Goal: Task Accomplishment & Management: Use online tool/utility

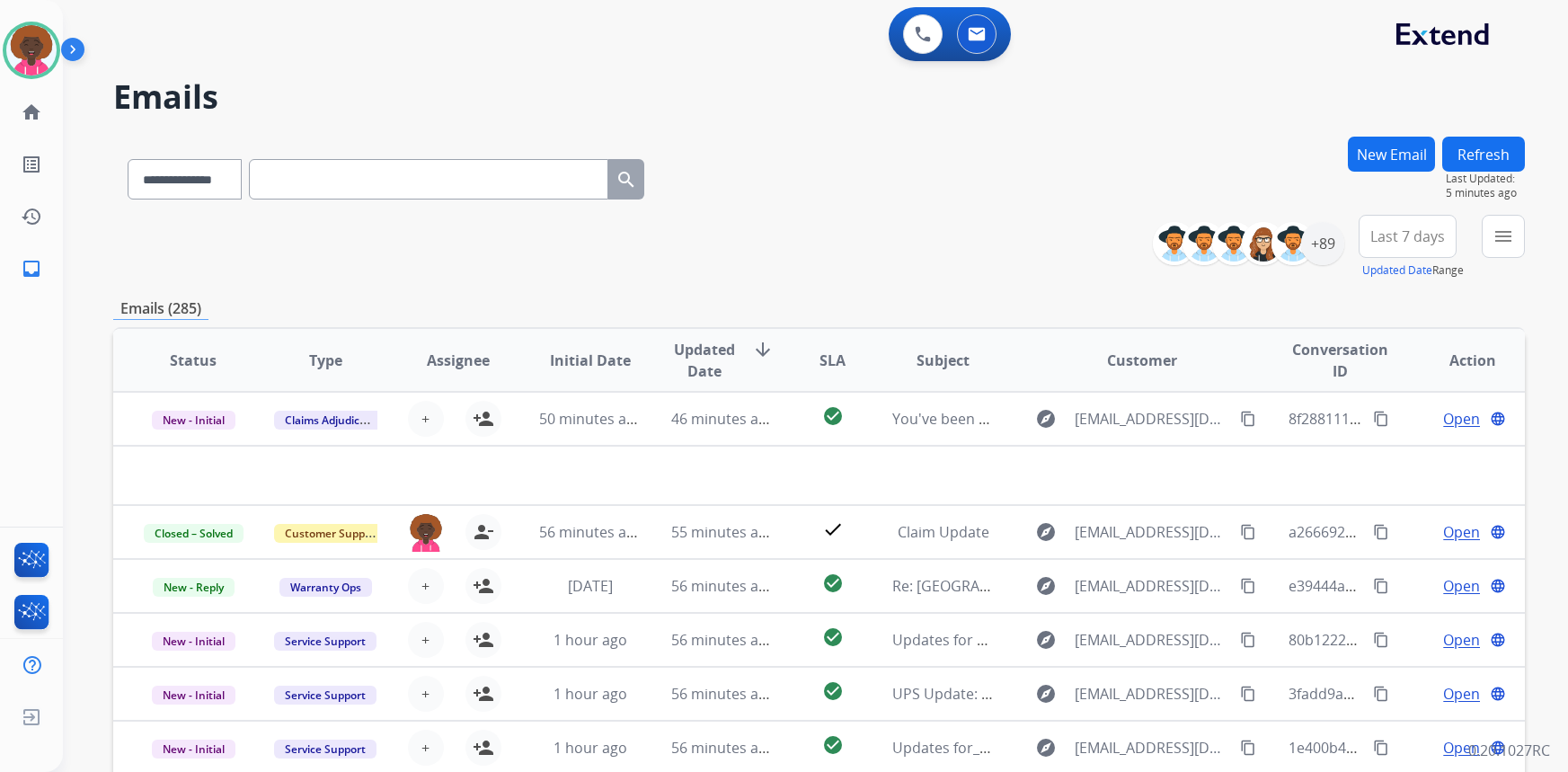
select select "**********"
click at [981, 39] on img at bounding box center [976, 33] width 18 height 14
click at [986, 21] on button at bounding box center [976, 34] width 40 height 40
click at [986, 27] on button at bounding box center [976, 34] width 40 height 40
click at [975, 43] on button at bounding box center [976, 34] width 40 height 40
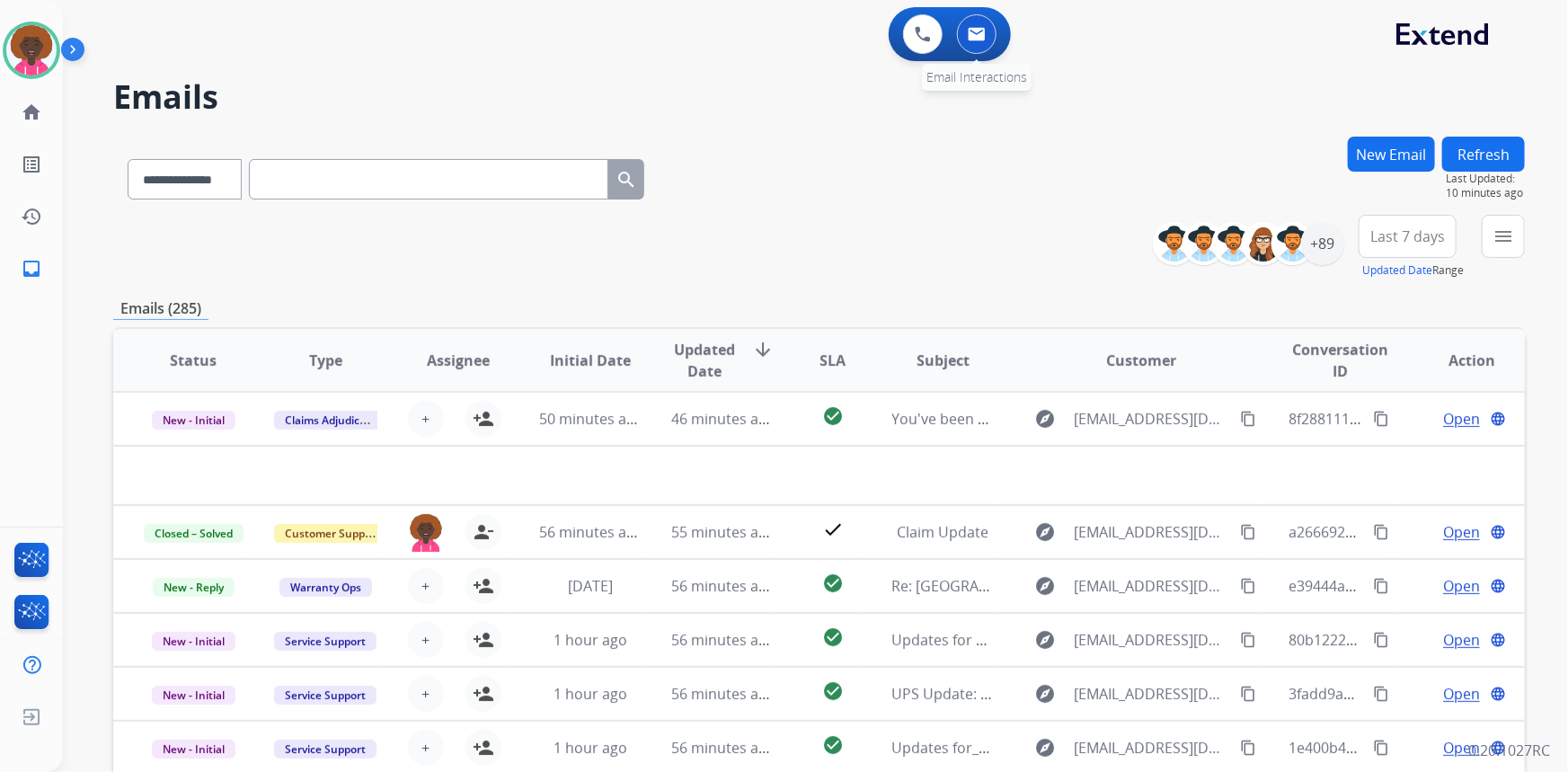
click at [975, 43] on button at bounding box center [976, 34] width 40 height 40
click at [1329, 247] on div "+89" at bounding box center [1322, 243] width 43 height 43
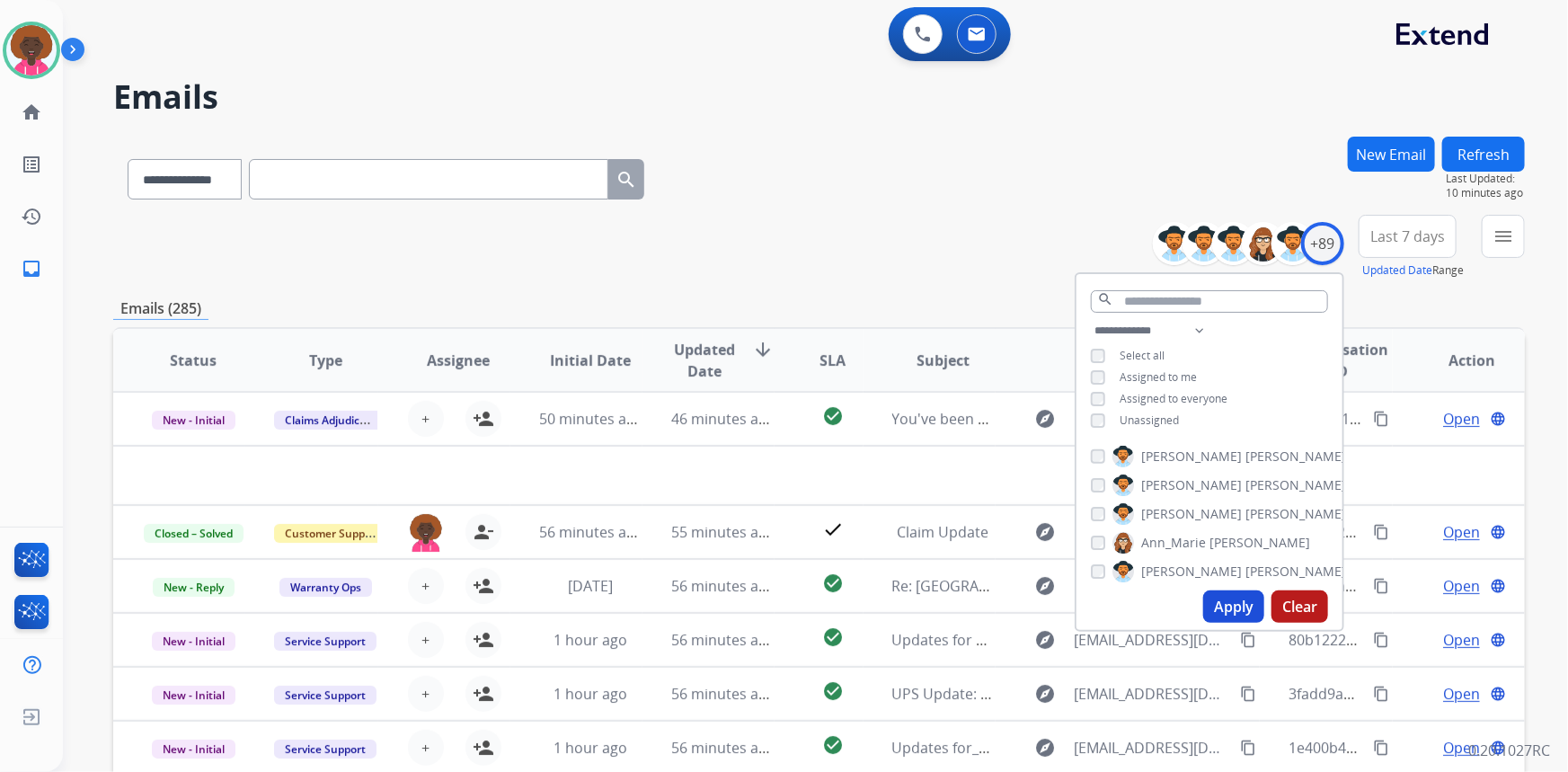
click at [1103, 373] on div "Assigned to me" at bounding box center [1143, 377] width 106 height 14
click at [1100, 386] on div "**********" at bounding box center [1209, 377] width 265 height 115
click at [1099, 408] on div "**********" at bounding box center [1209, 377] width 265 height 115
click at [1122, 148] on div "**********" at bounding box center [818, 175] width 1412 height 78
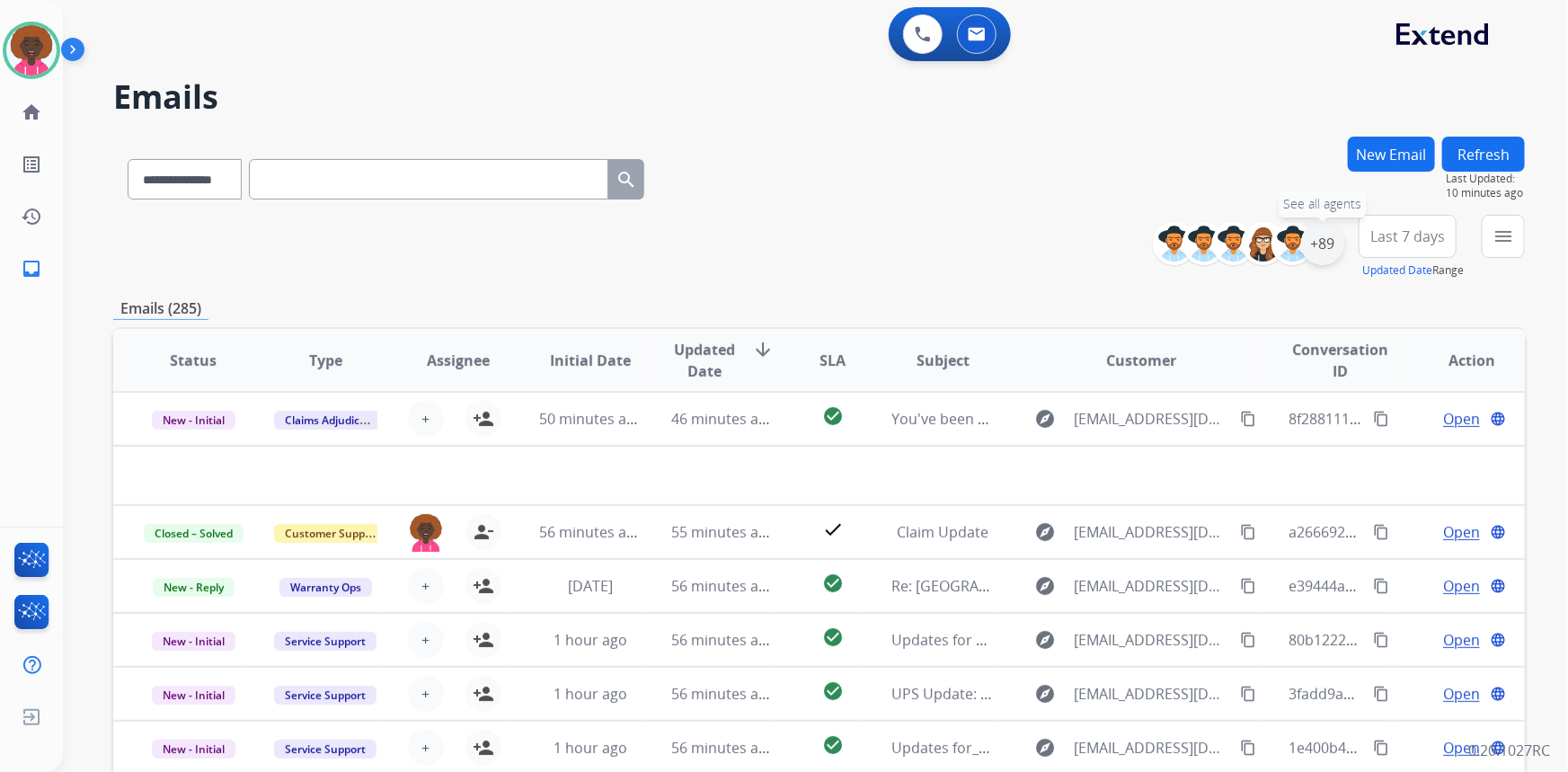
drag, startPoint x: 1313, startPoint y: 249, endPoint x: 1304, endPoint y: 258, distance: 12.7
click at [1312, 250] on div "+89" at bounding box center [1322, 243] width 43 height 43
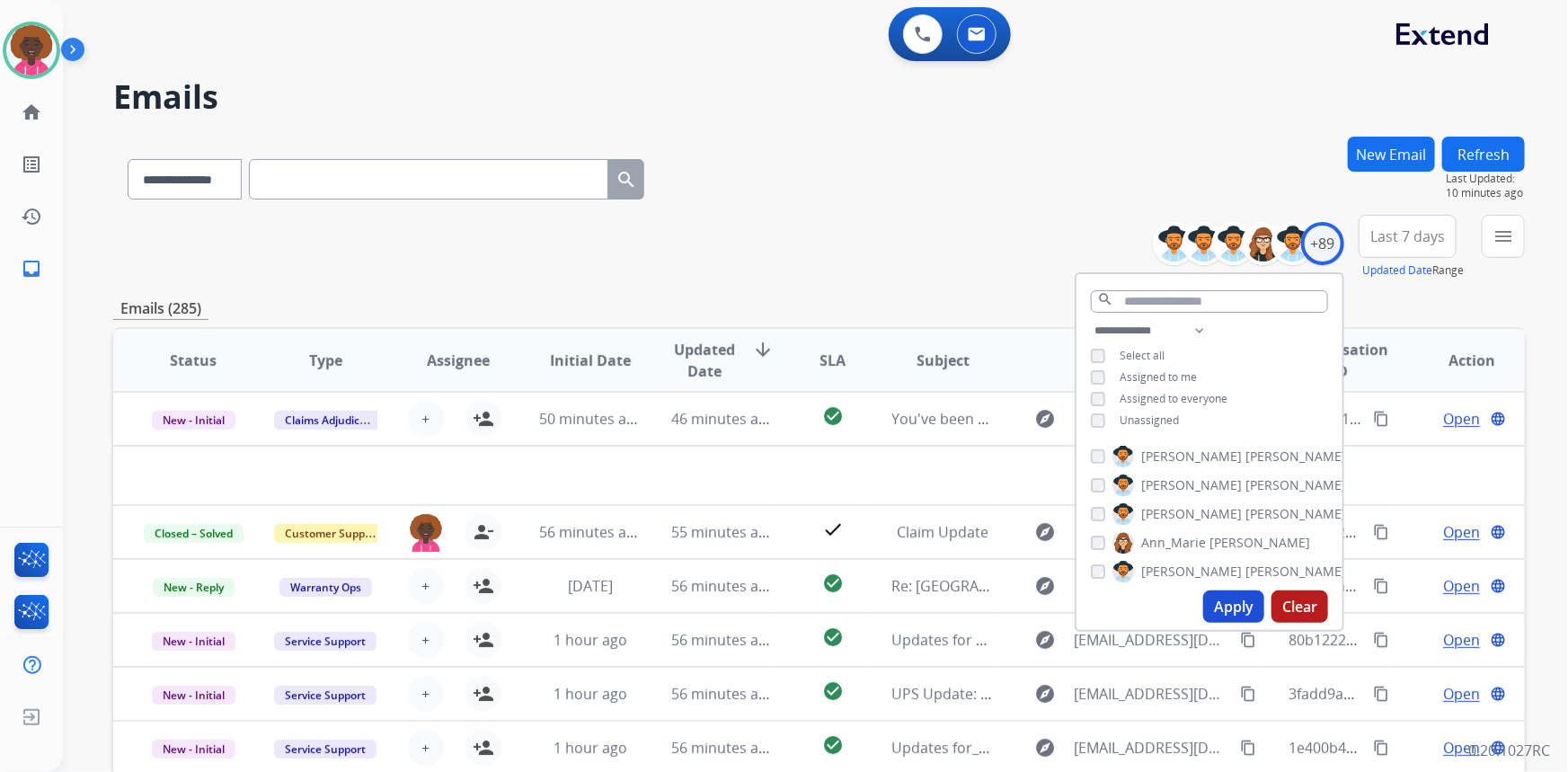
click at [1221, 599] on button "Apply" at bounding box center [1233, 607] width 61 height 32
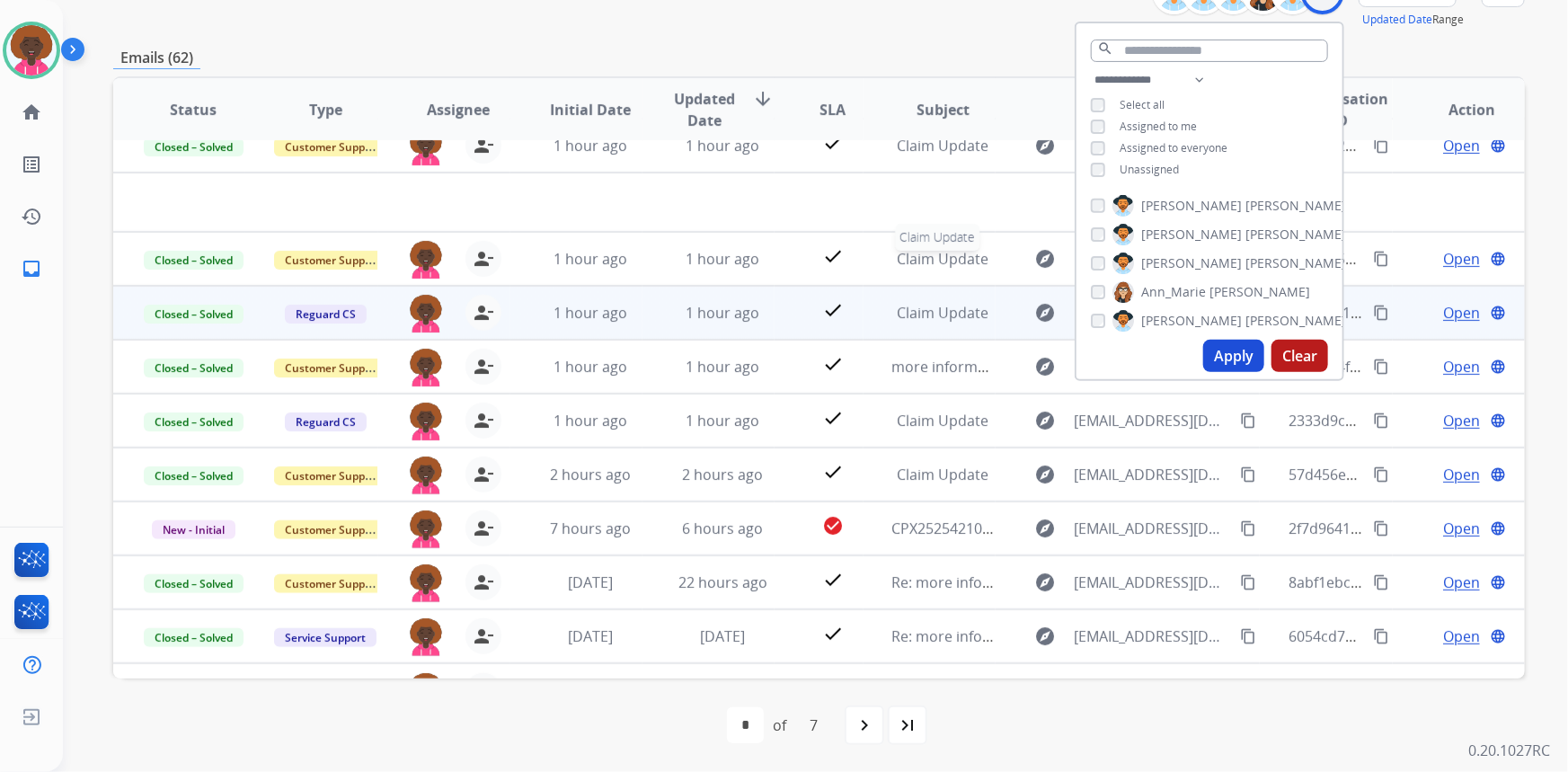
scroll to position [60, 0]
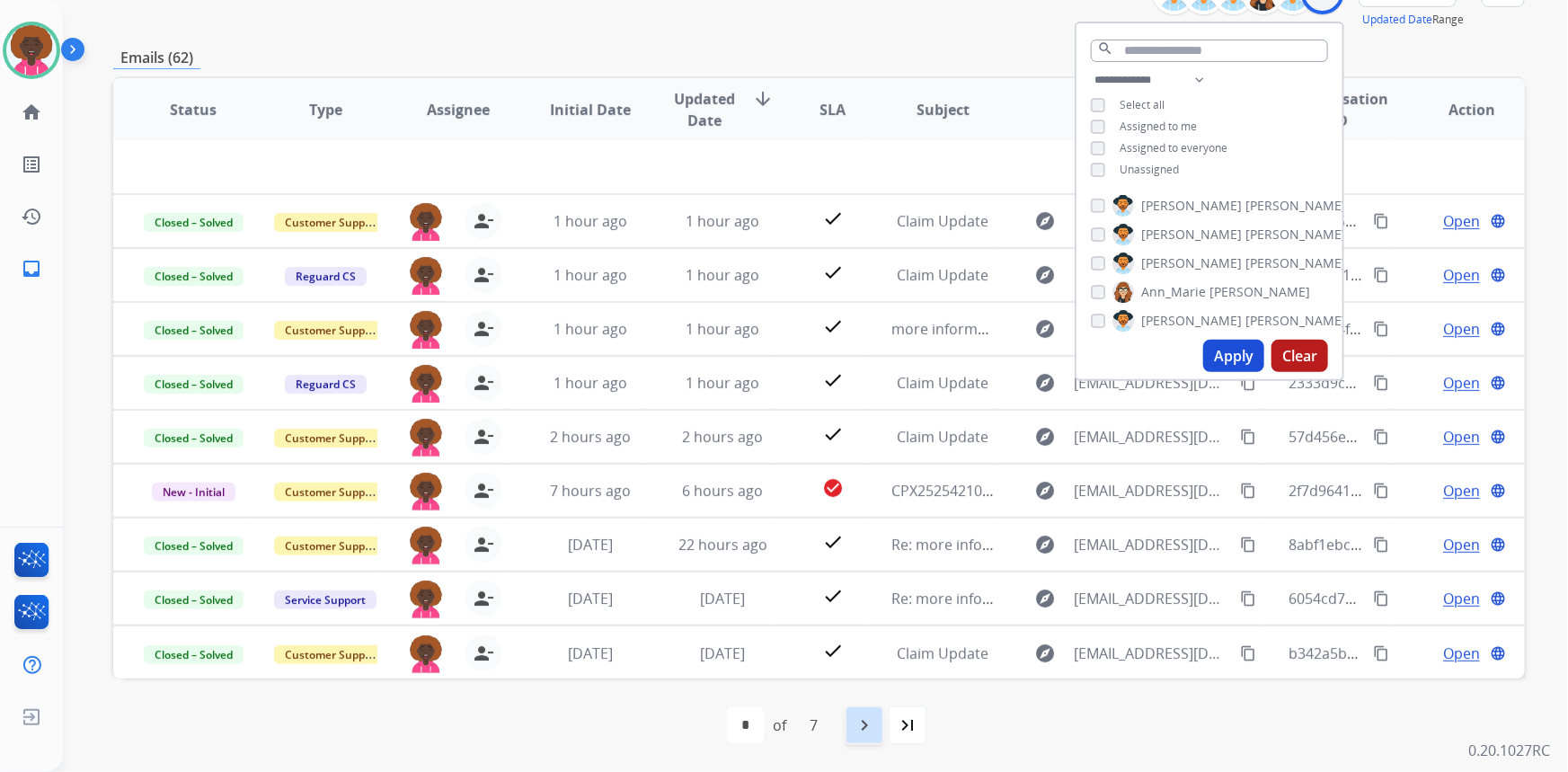
click at [851, 727] on div "navigate_next" at bounding box center [865, 726] width 40 height 40
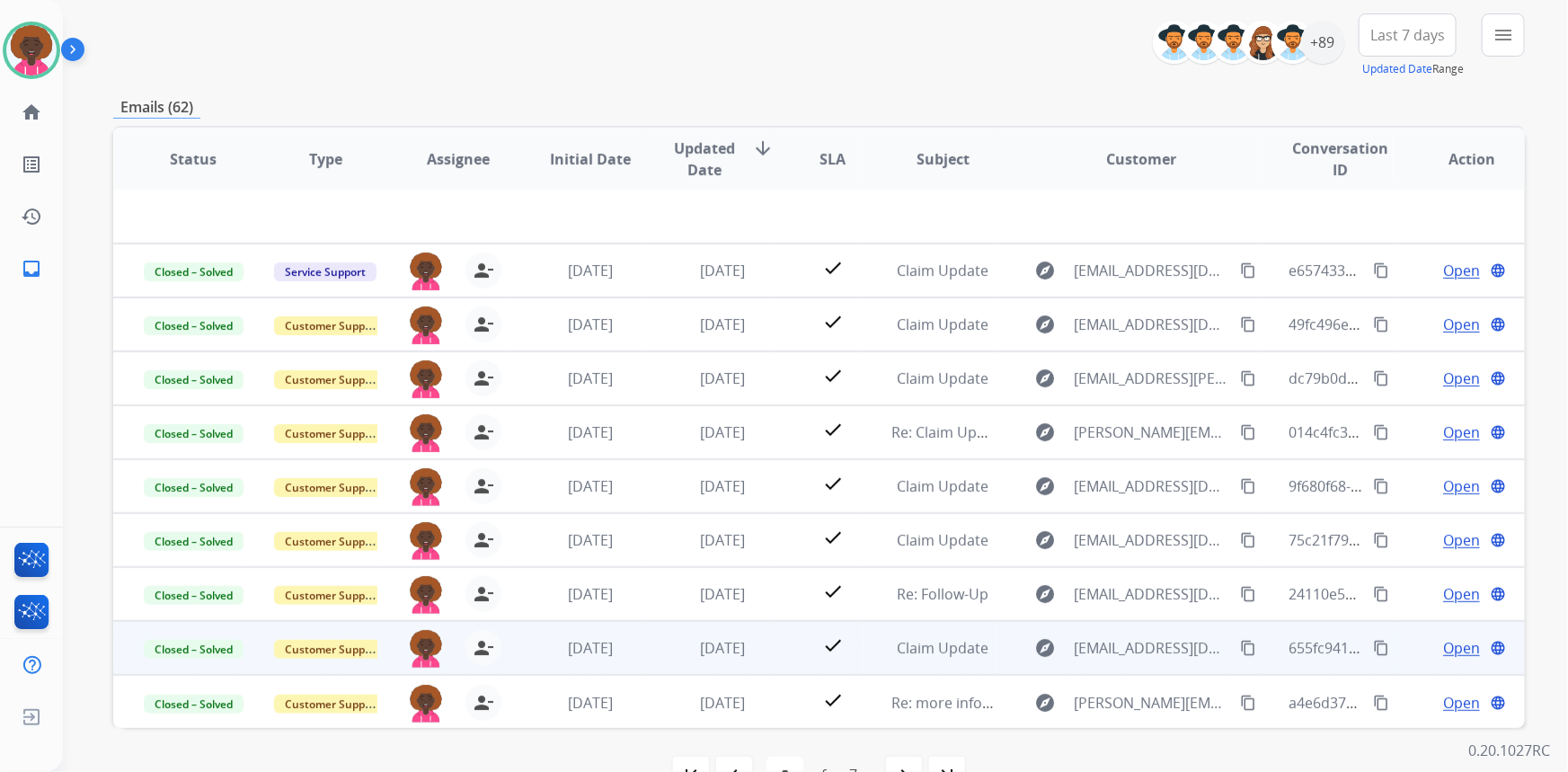
scroll to position [250, 0]
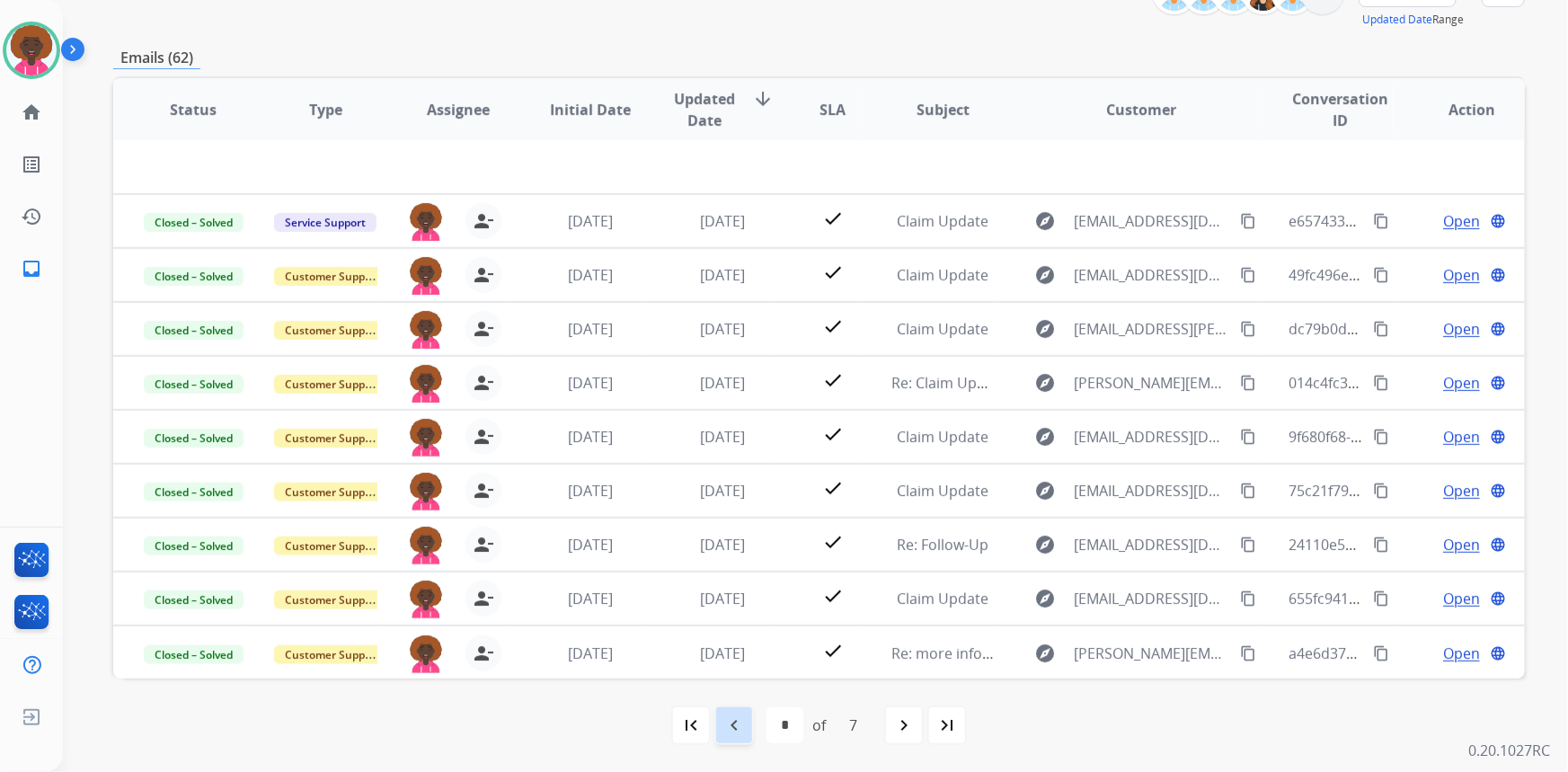
click at [727, 730] on mat-icon "navigate_before" at bounding box center [734, 725] width 22 height 22
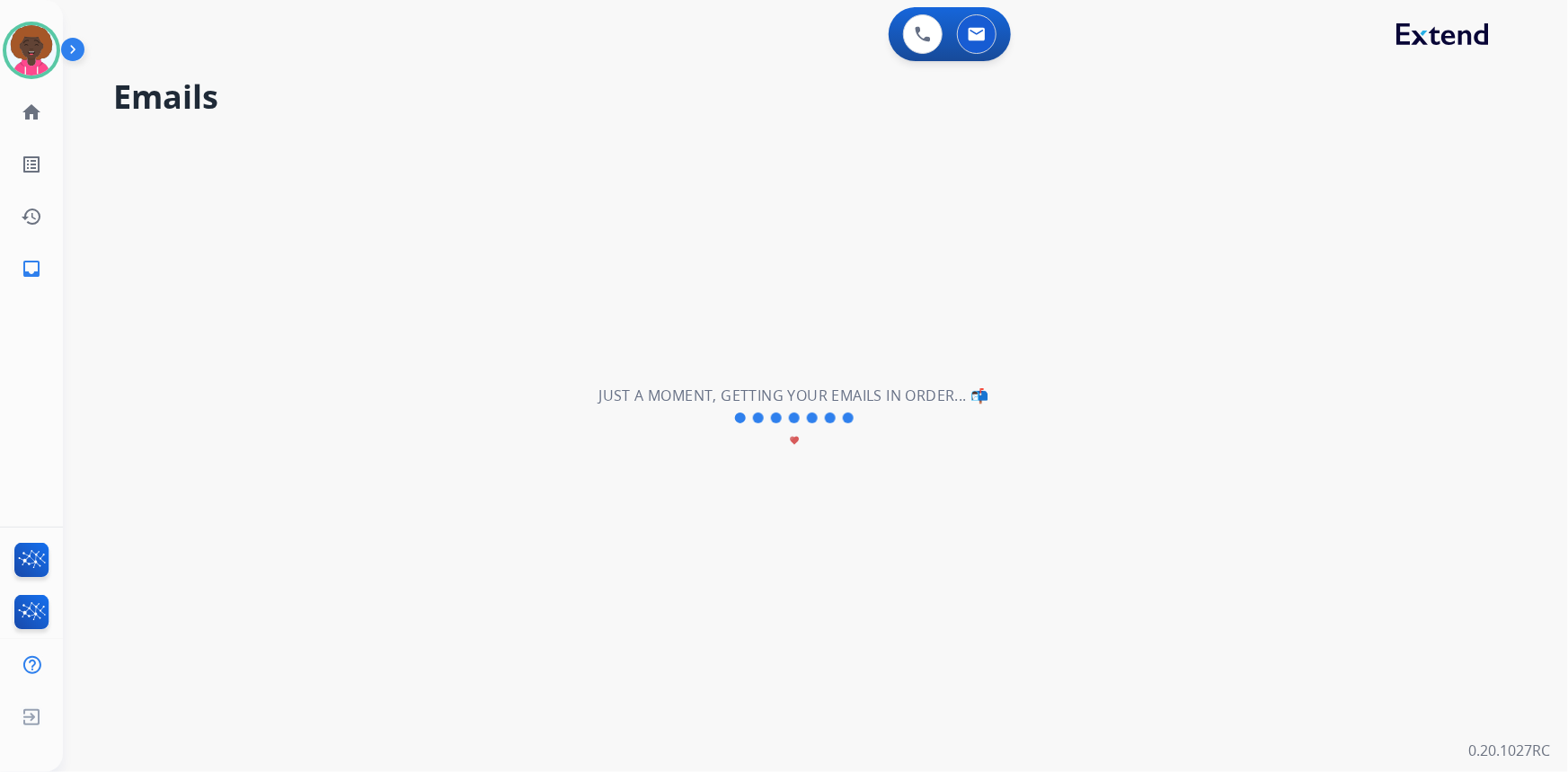
scroll to position [0, 0]
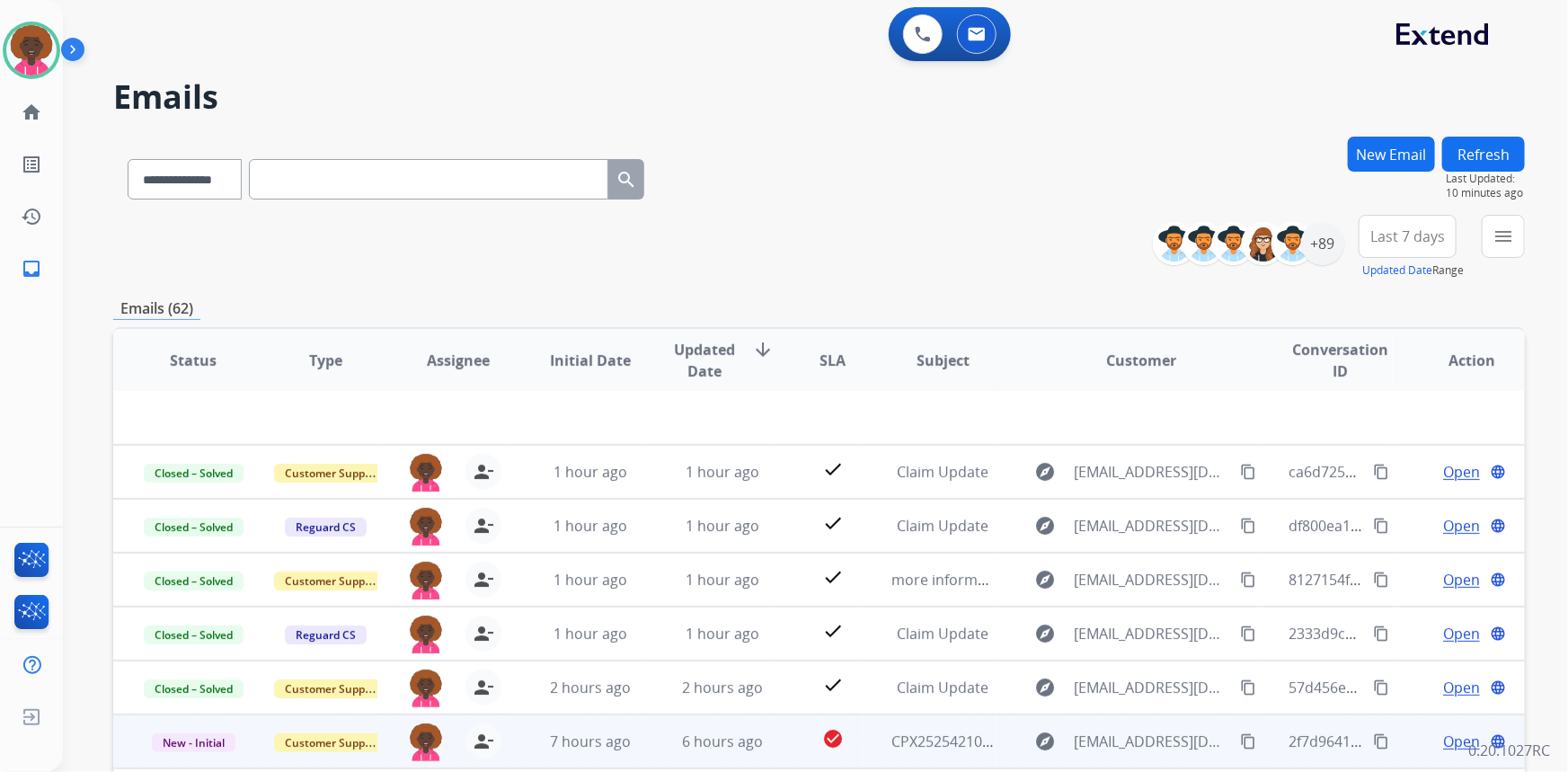
click at [1443, 745] on span "Open" at bounding box center [1461, 741] width 37 height 22
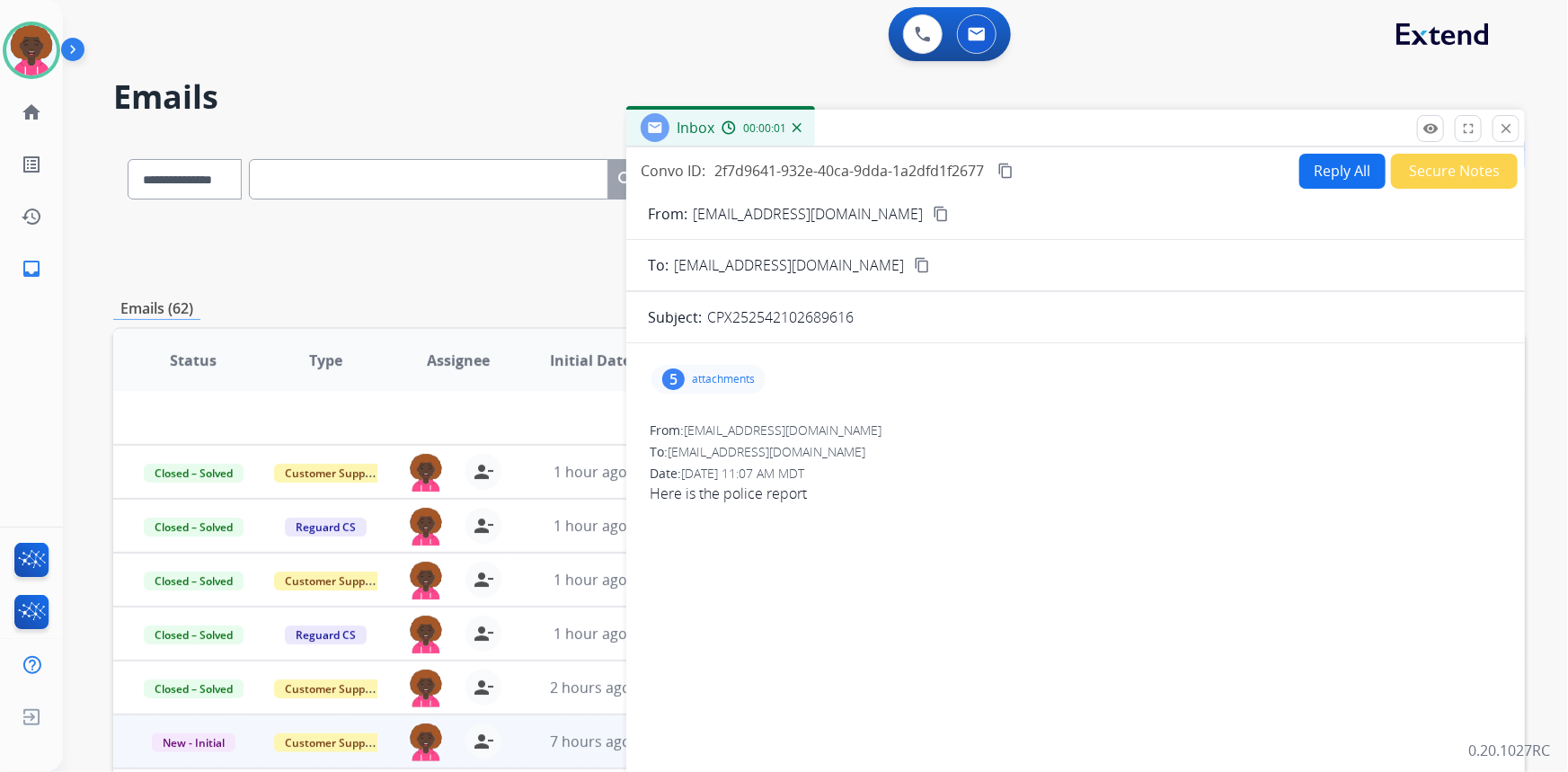
click at [698, 377] on p "attachments" at bounding box center [723, 378] width 63 height 14
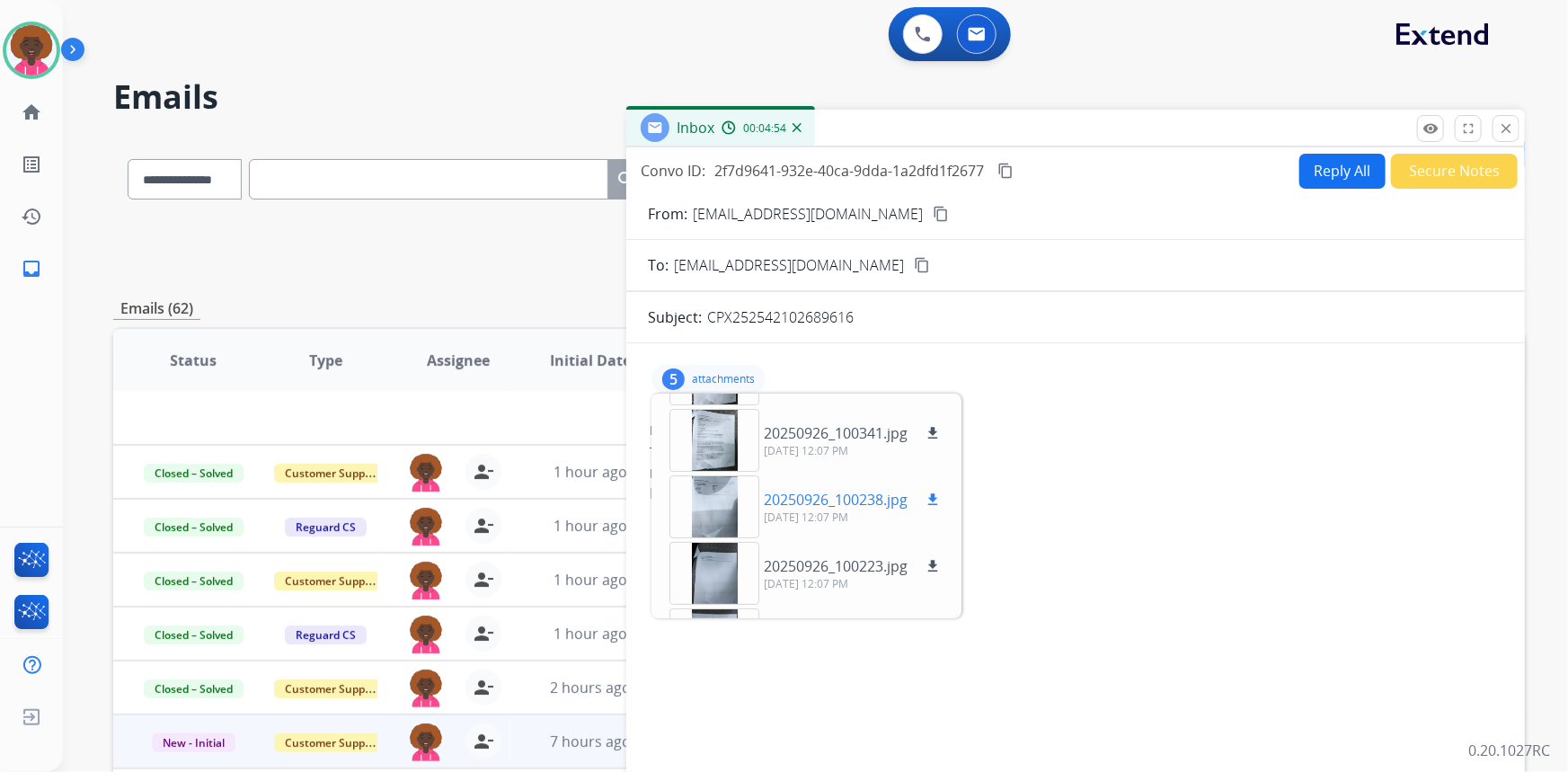
scroll to position [81, 0]
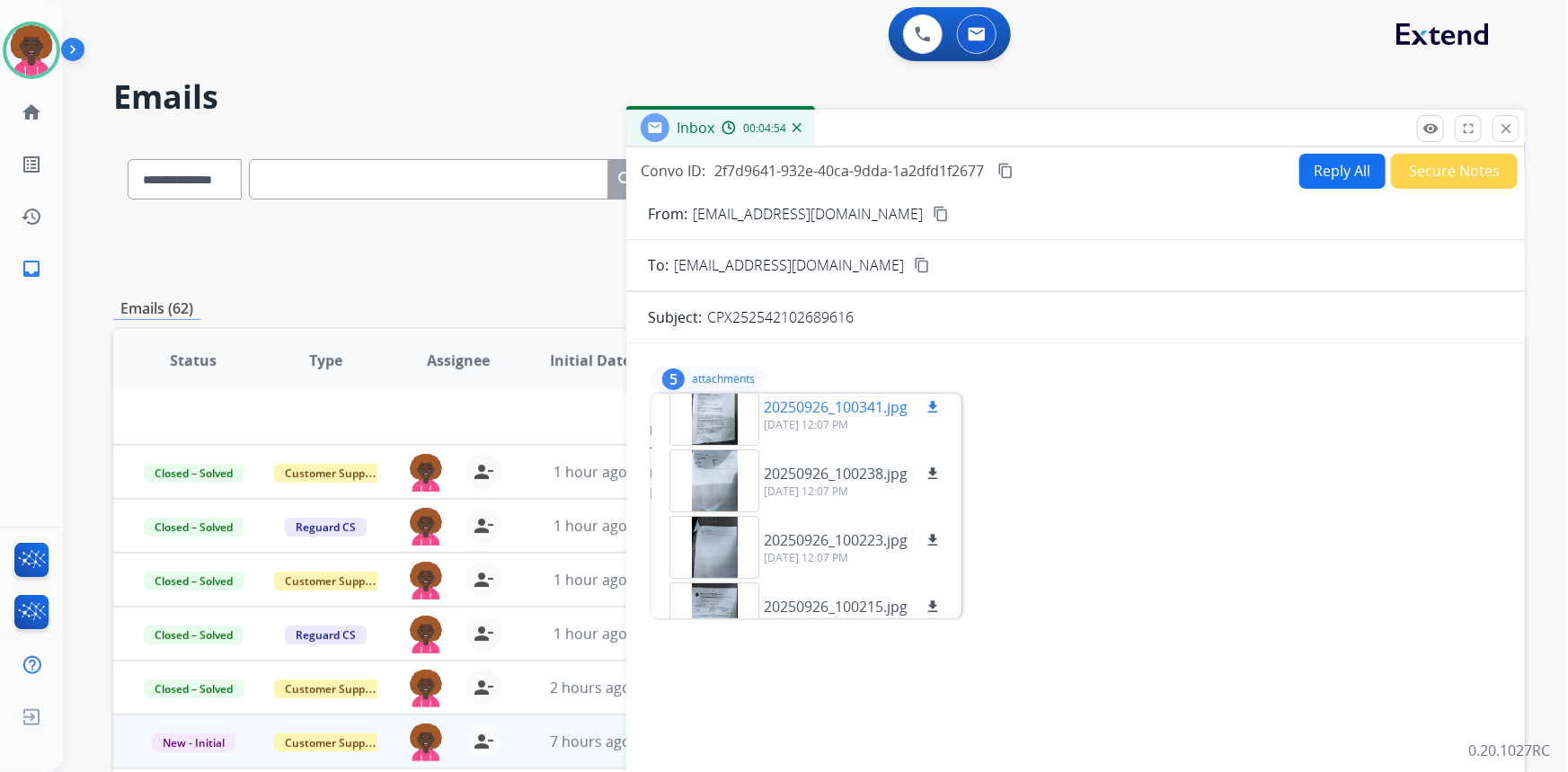
click at [710, 426] on div at bounding box center [714, 414] width 90 height 63
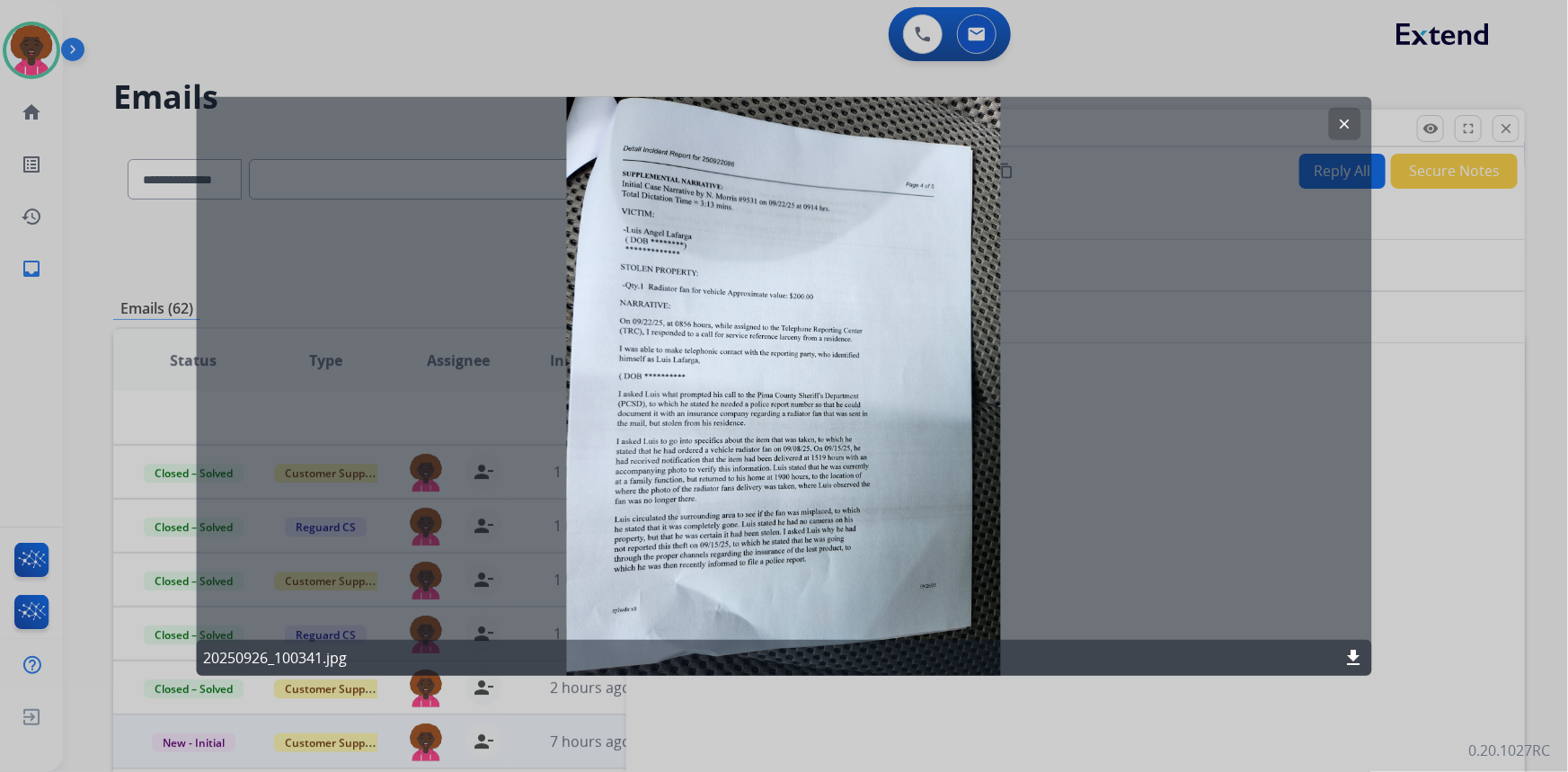
click at [1431, 431] on div at bounding box center [784, 386] width 1568 height 772
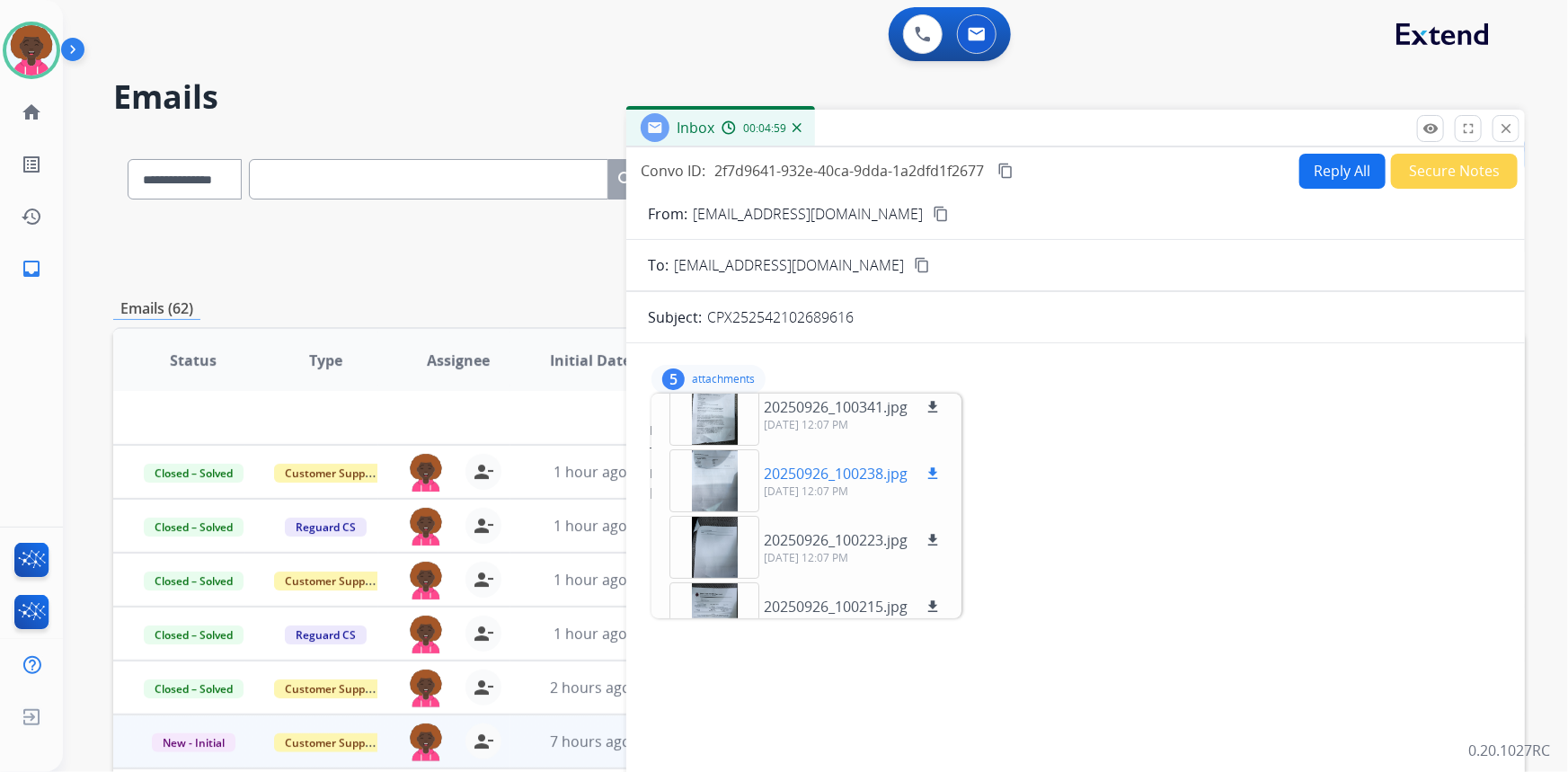
click at [731, 492] on div at bounding box center [714, 481] width 90 height 63
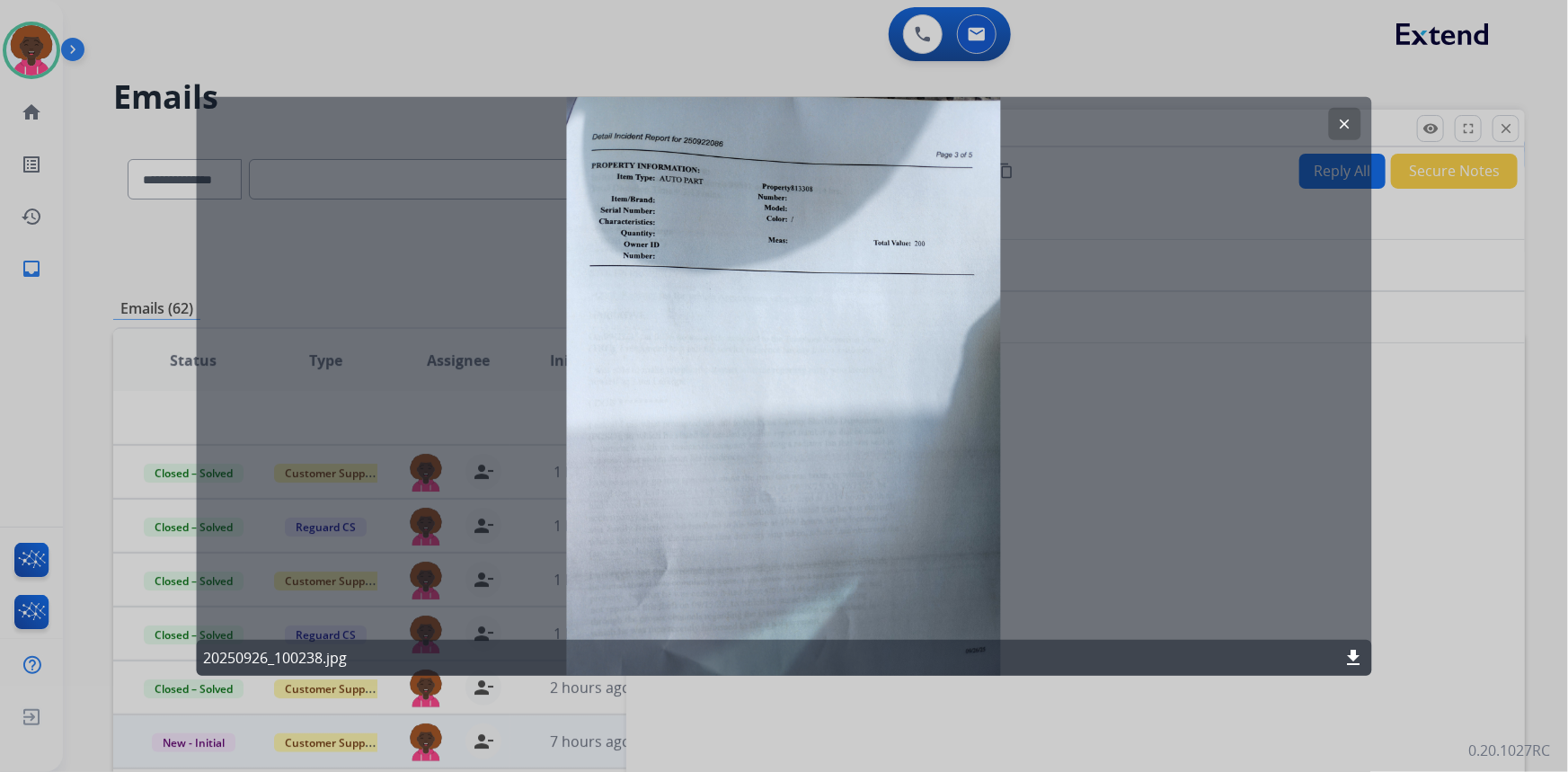
click at [1492, 424] on div at bounding box center [784, 386] width 1568 height 772
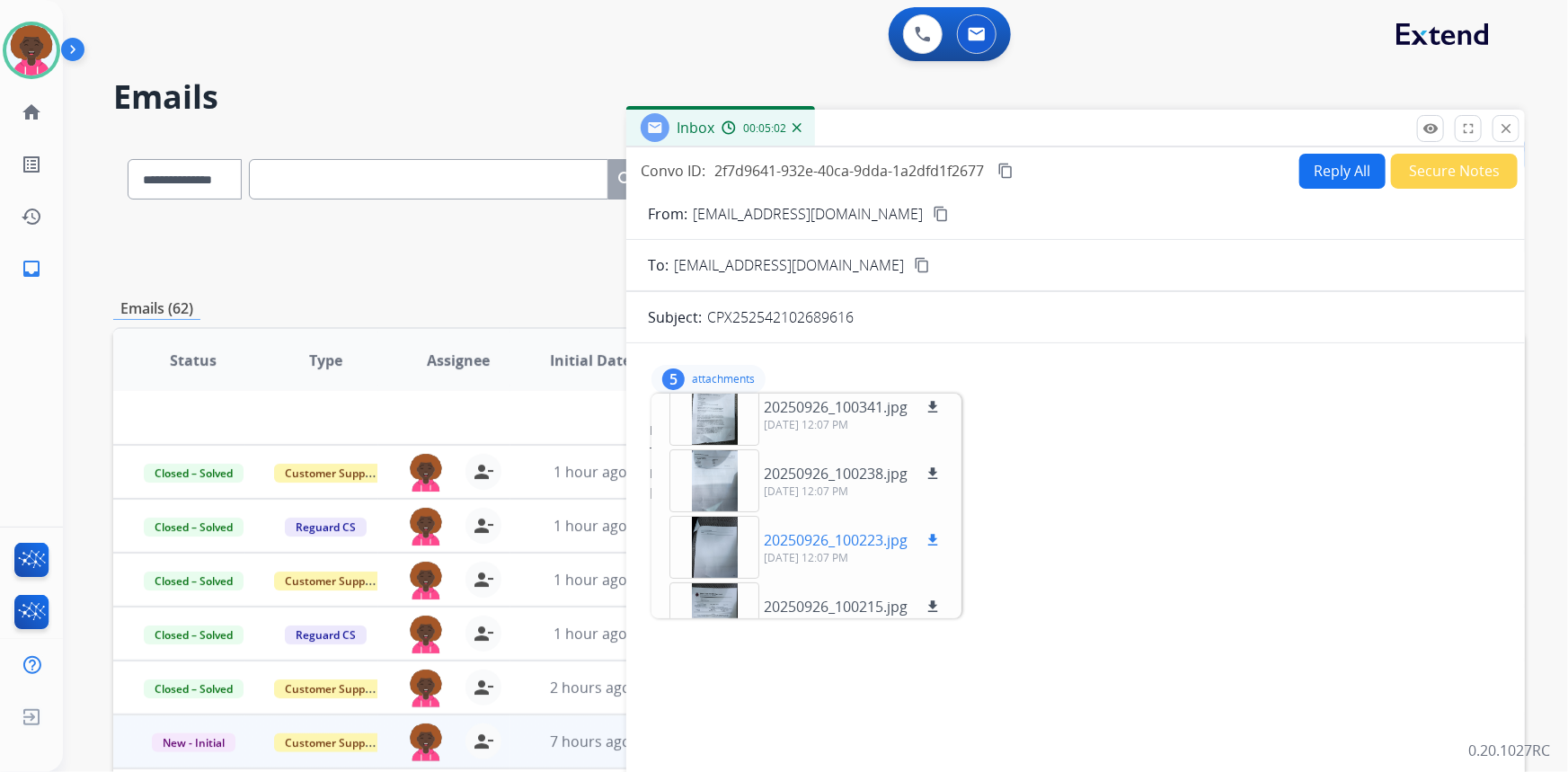
click at [743, 542] on div at bounding box center [714, 547] width 90 height 63
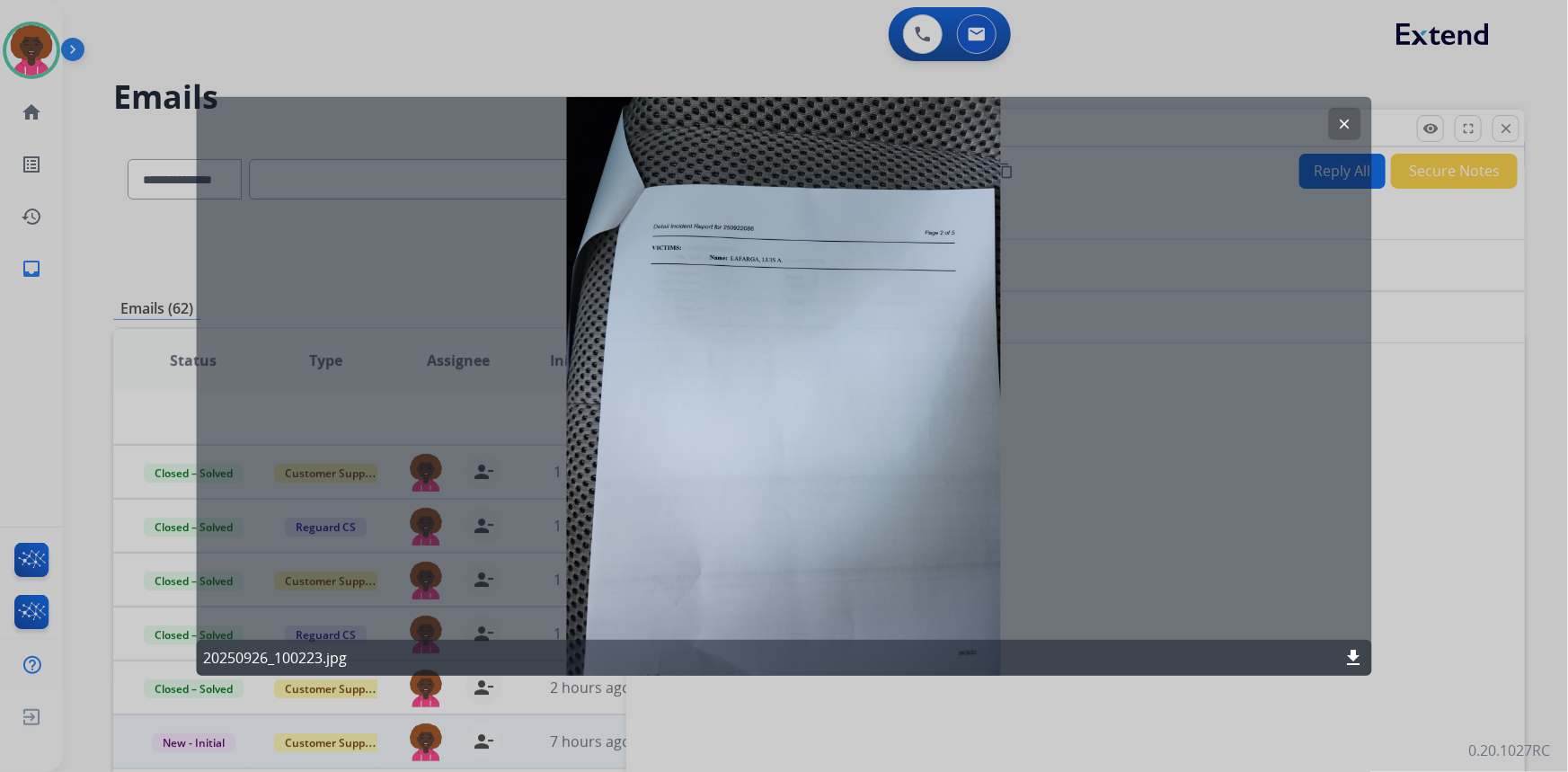
click at [1413, 454] on div at bounding box center [784, 386] width 1568 height 772
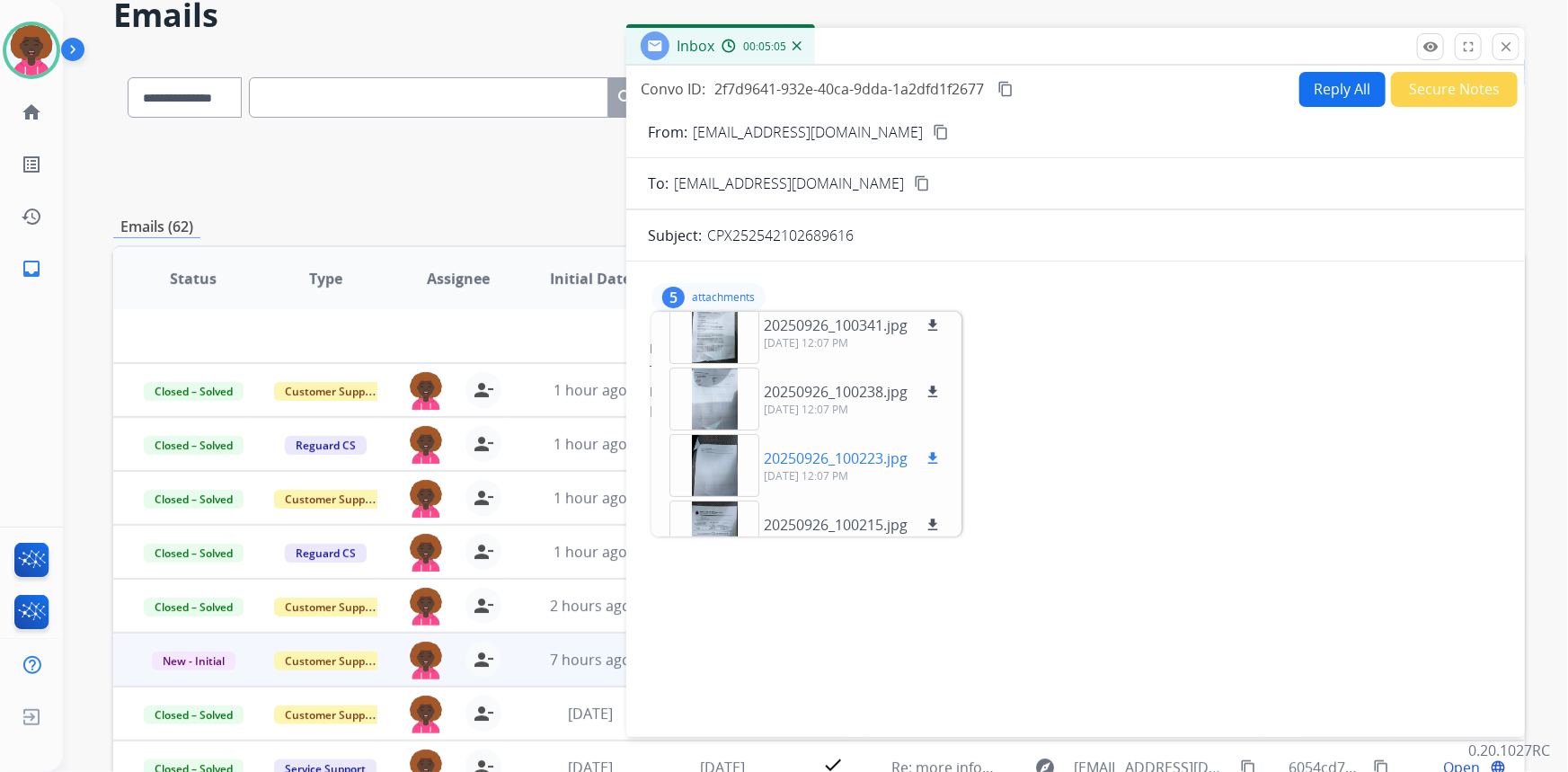
scroll to position [0, 0]
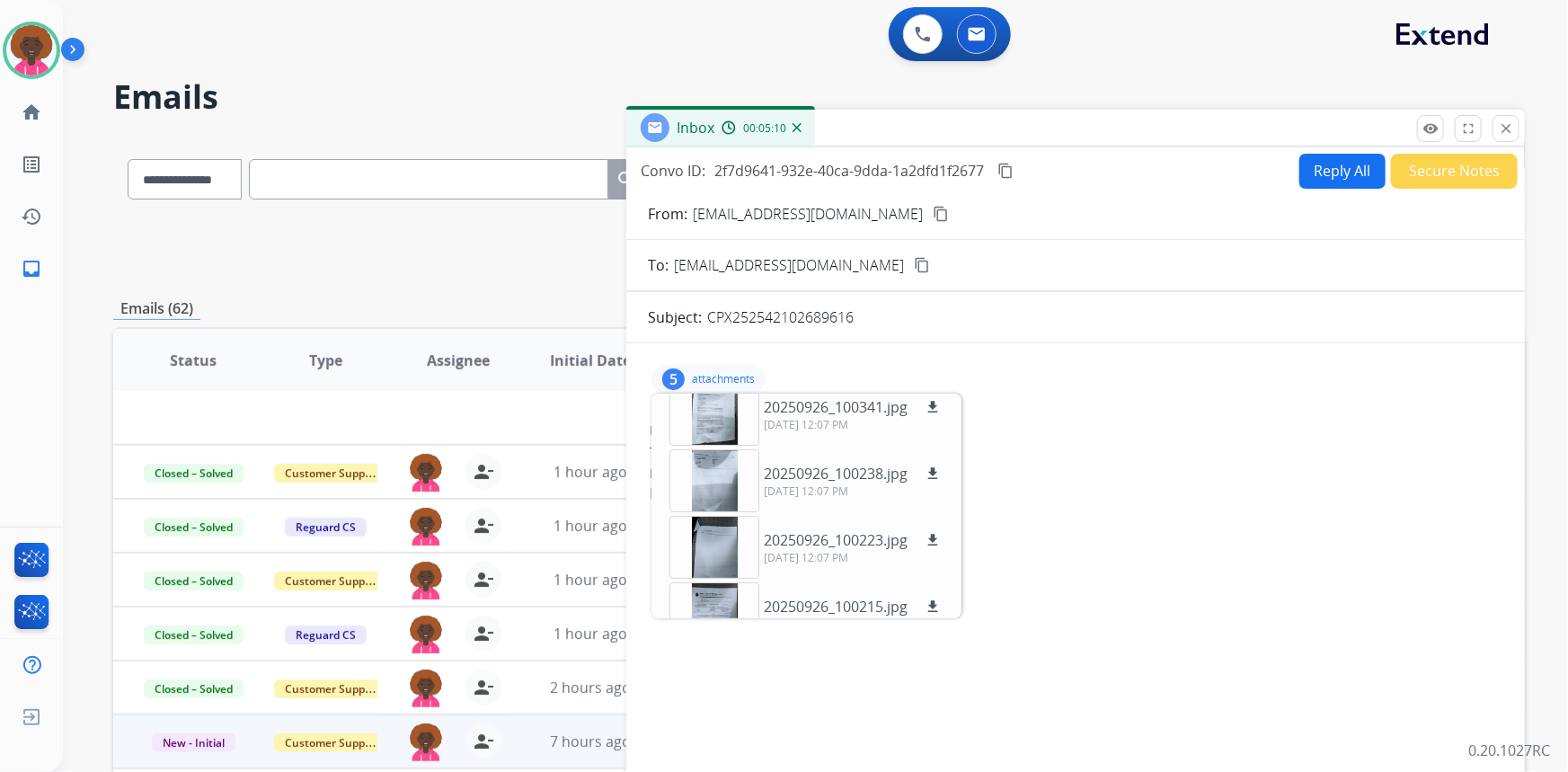
click at [1013, 170] on mat-icon "content_copy" at bounding box center [1005, 171] width 16 height 16
click at [933, 207] on mat-icon "content_copy" at bounding box center [940, 213] width 16 height 16
click at [933, 211] on mat-icon "content_copy" at bounding box center [940, 213] width 16 height 16
click at [1507, 125] on mat-icon "close" at bounding box center [1505, 128] width 16 height 16
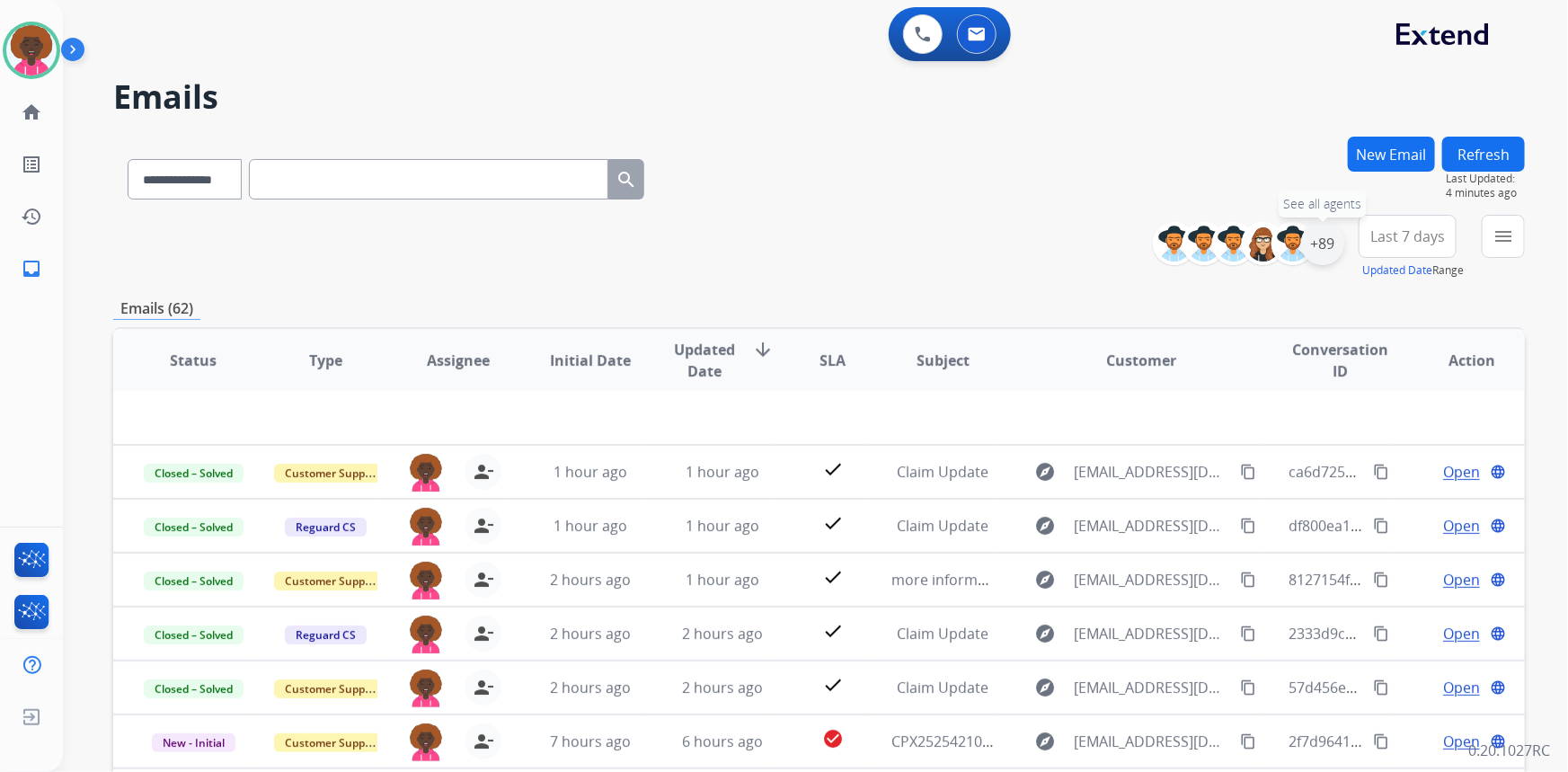
click at [1322, 243] on div "+89" at bounding box center [1322, 243] width 43 height 43
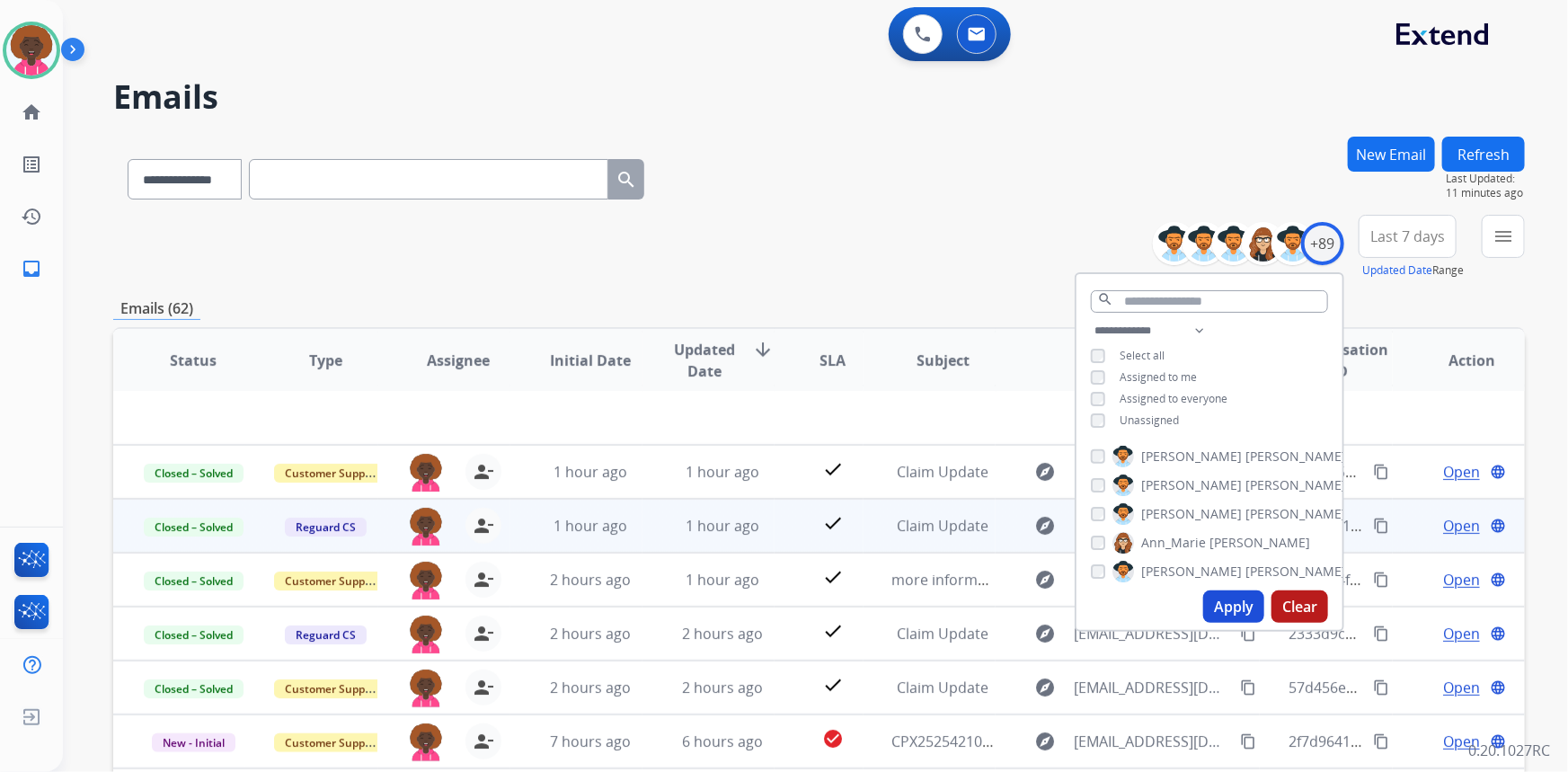
click at [943, 547] on td "Claim Update" at bounding box center [929, 525] width 132 height 54
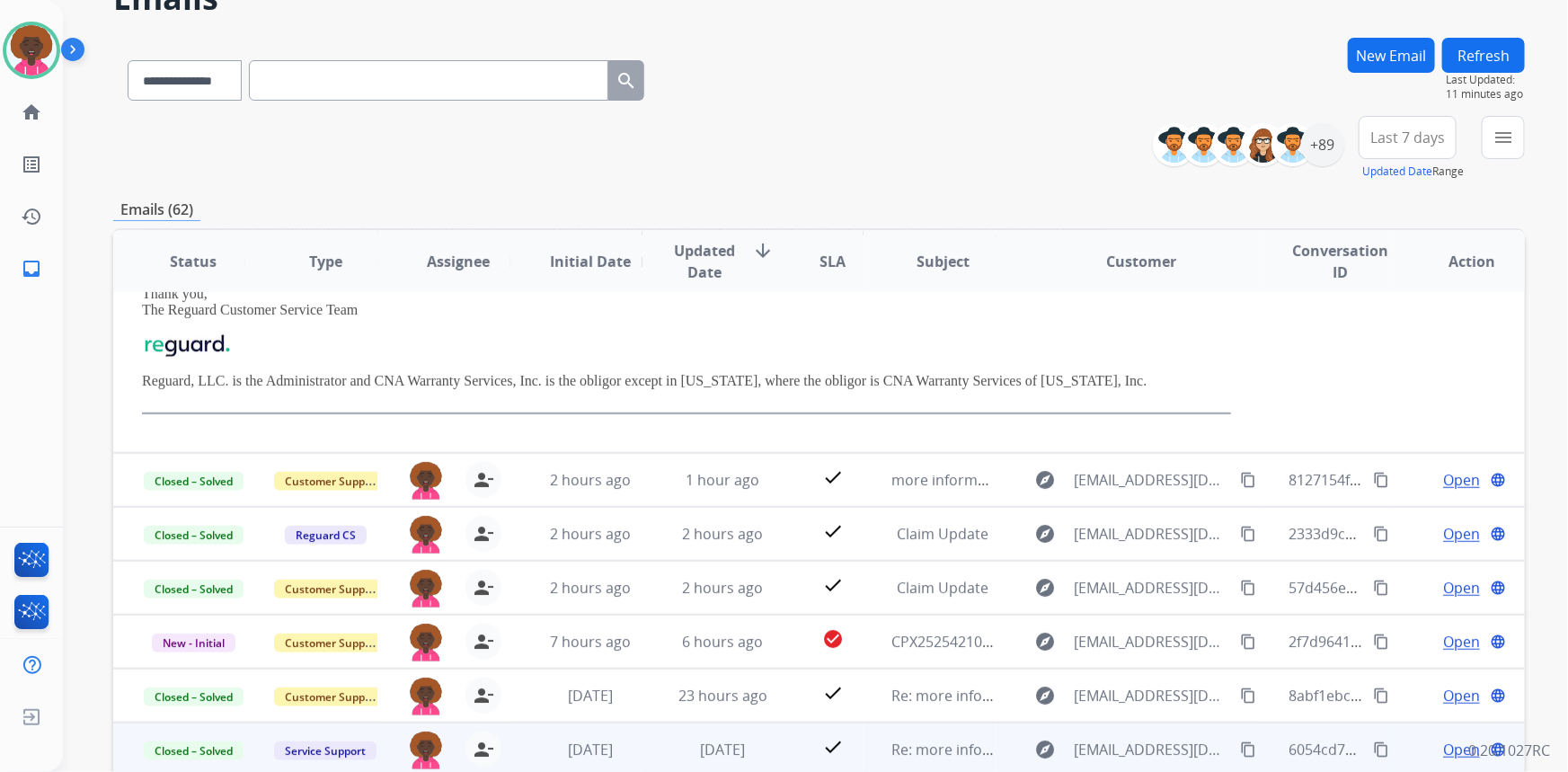
scroll to position [163, 0]
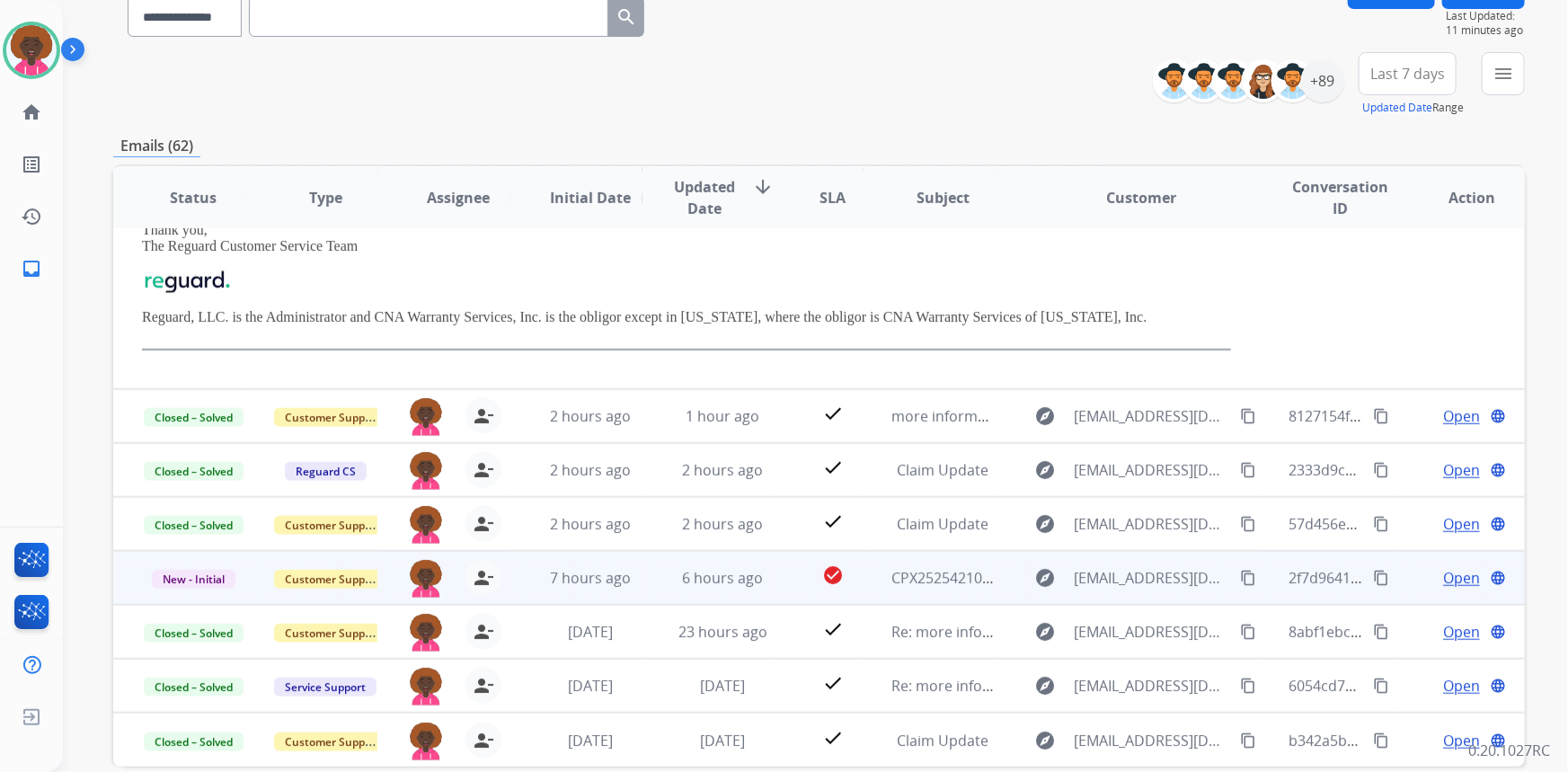
click at [883, 573] on td "CPX252542102689616" at bounding box center [929, 578] width 132 height 54
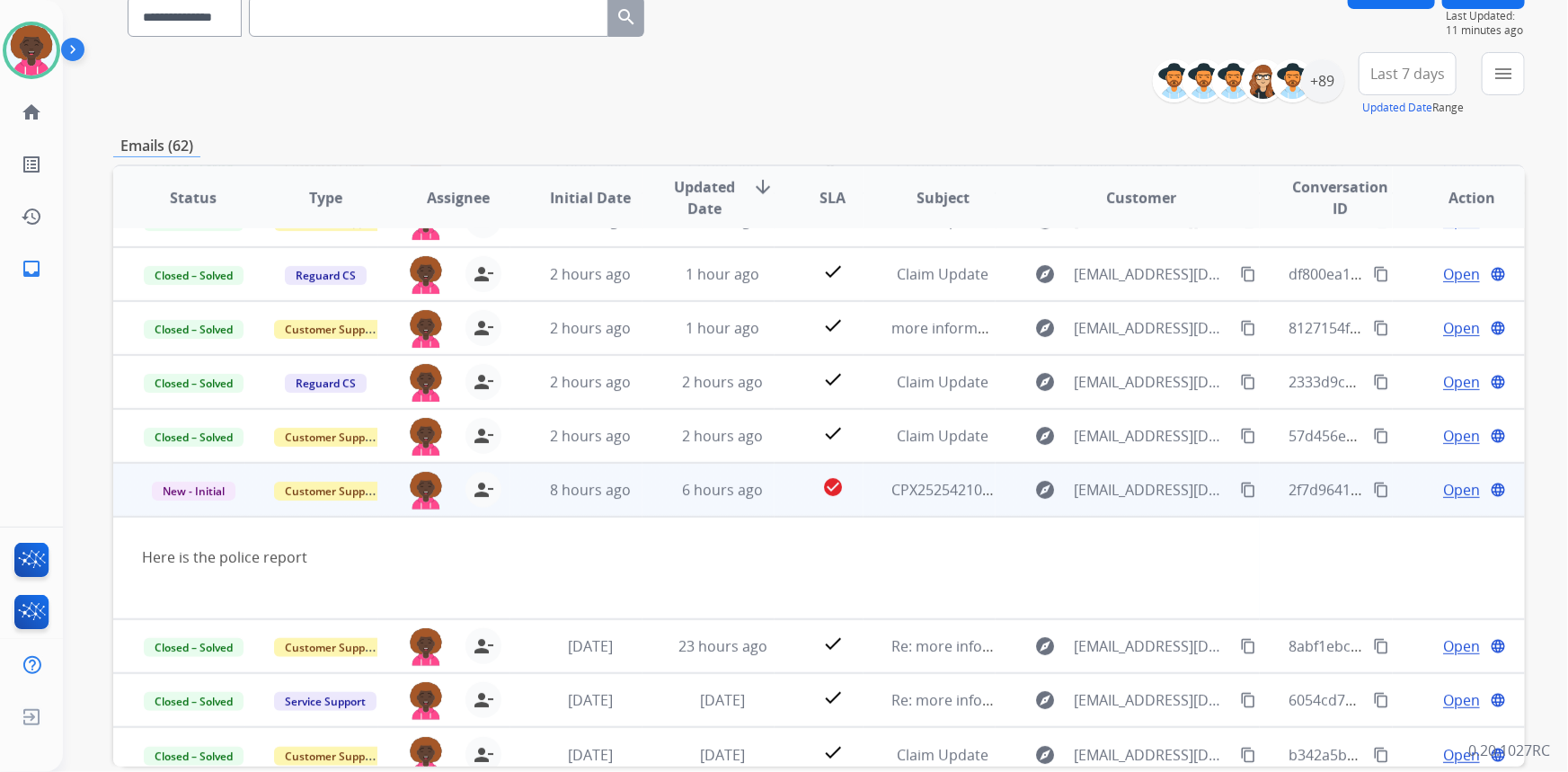
scroll to position [103, 0]
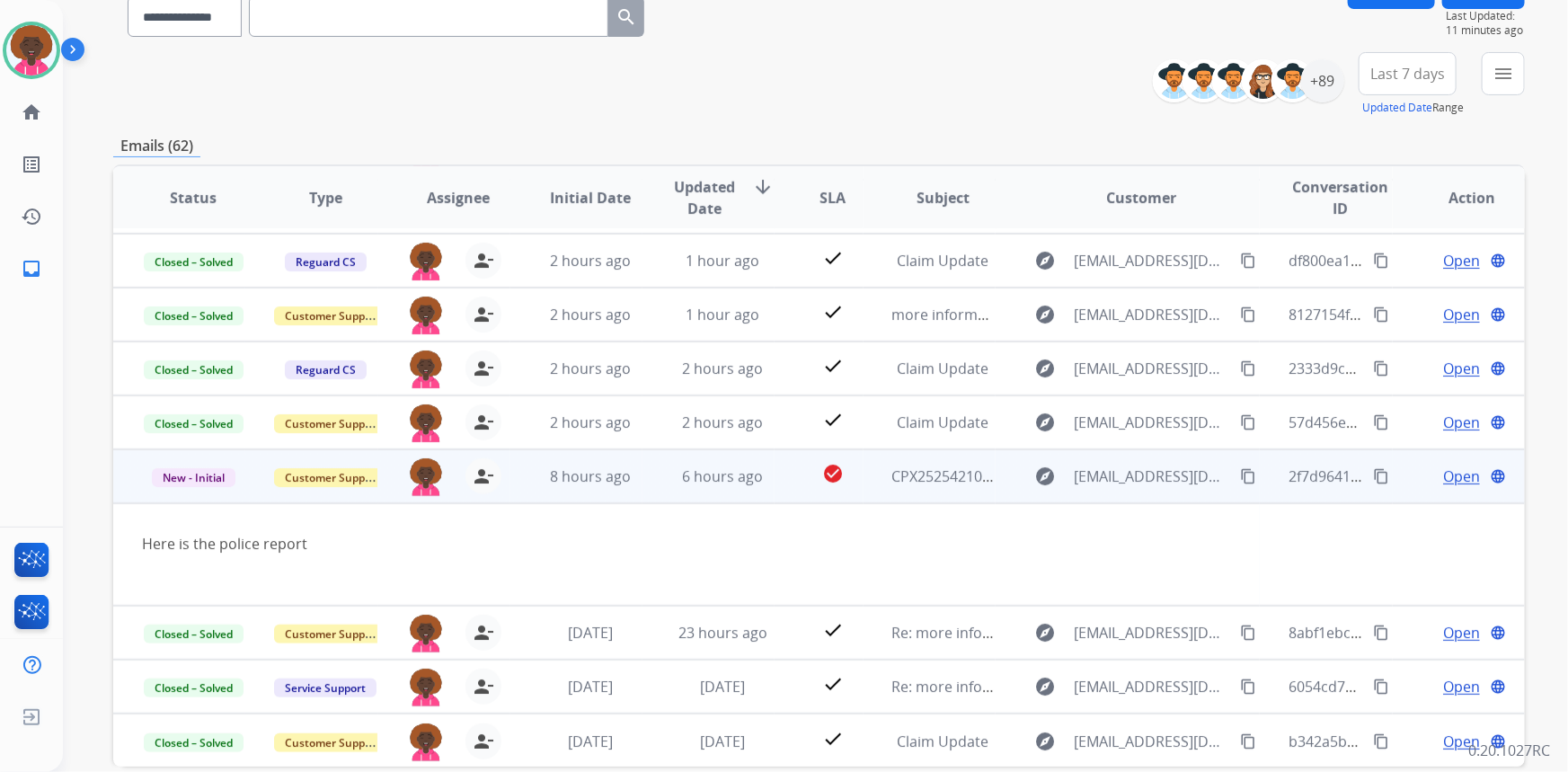
click at [1443, 476] on span "Open" at bounding box center [1461, 476] width 37 height 22
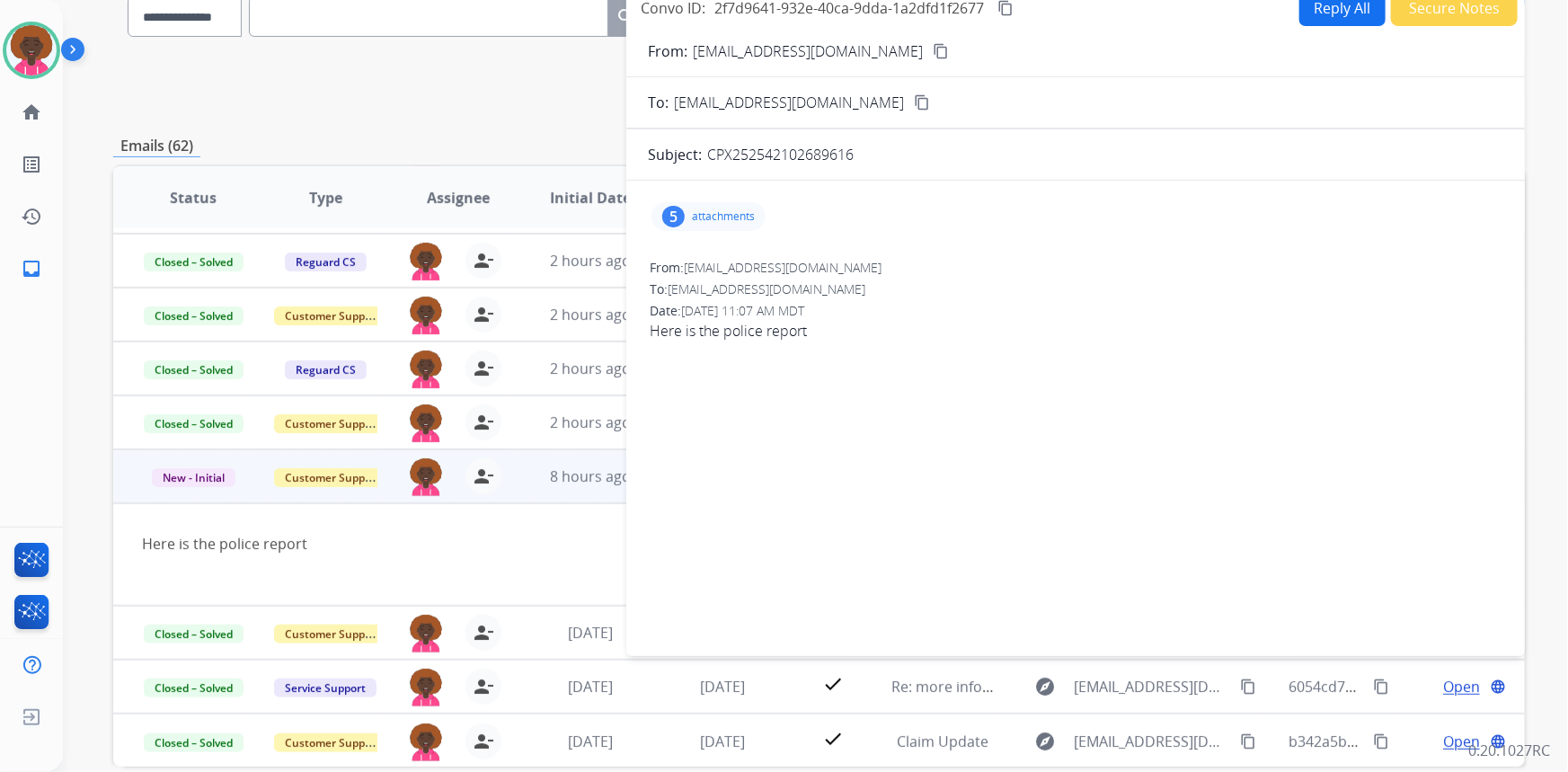
click at [930, 58] on button "content_copy" at bounding box center [940, 51] width 22 height 22
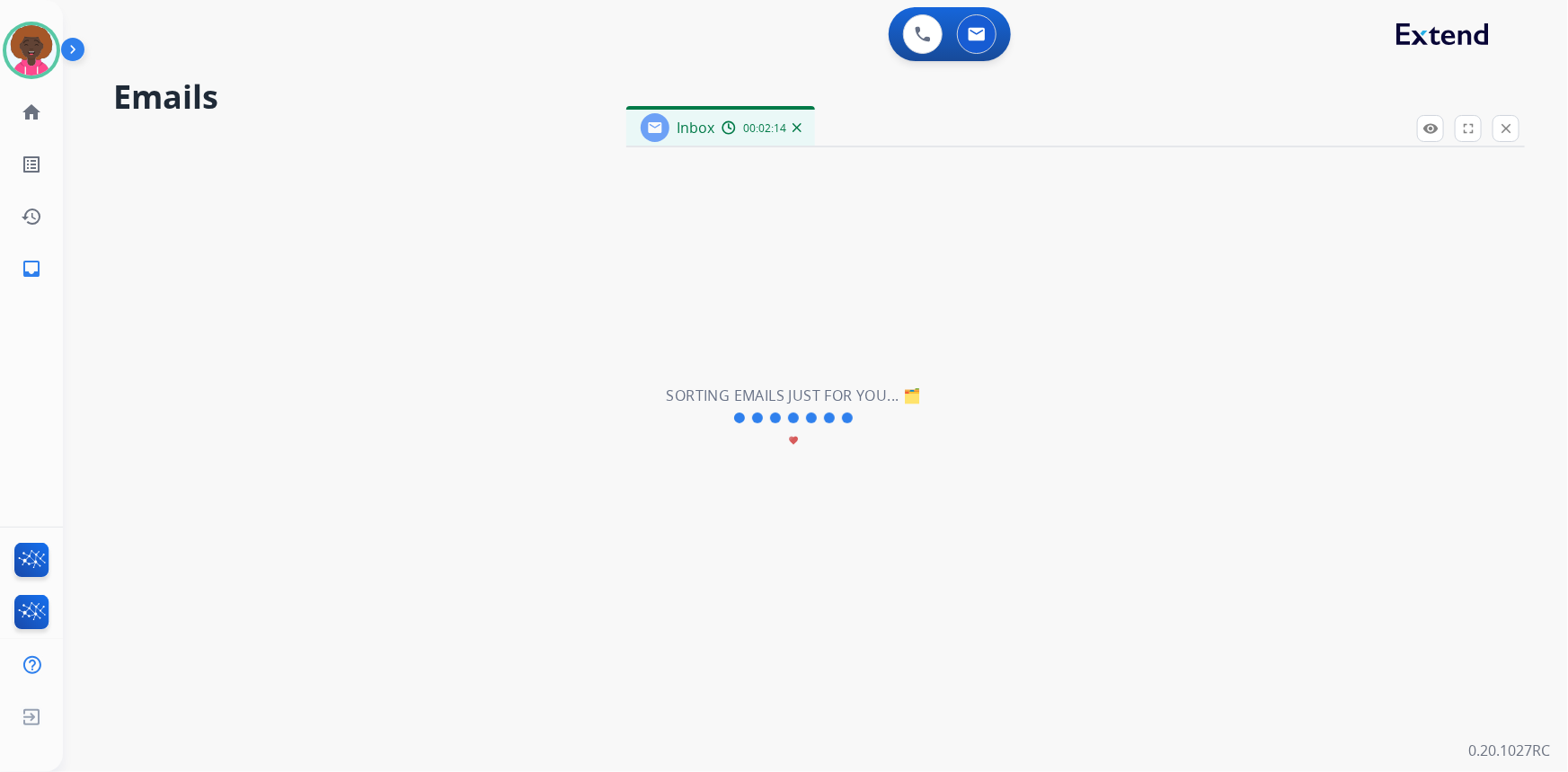
scroll to position [60, 0]
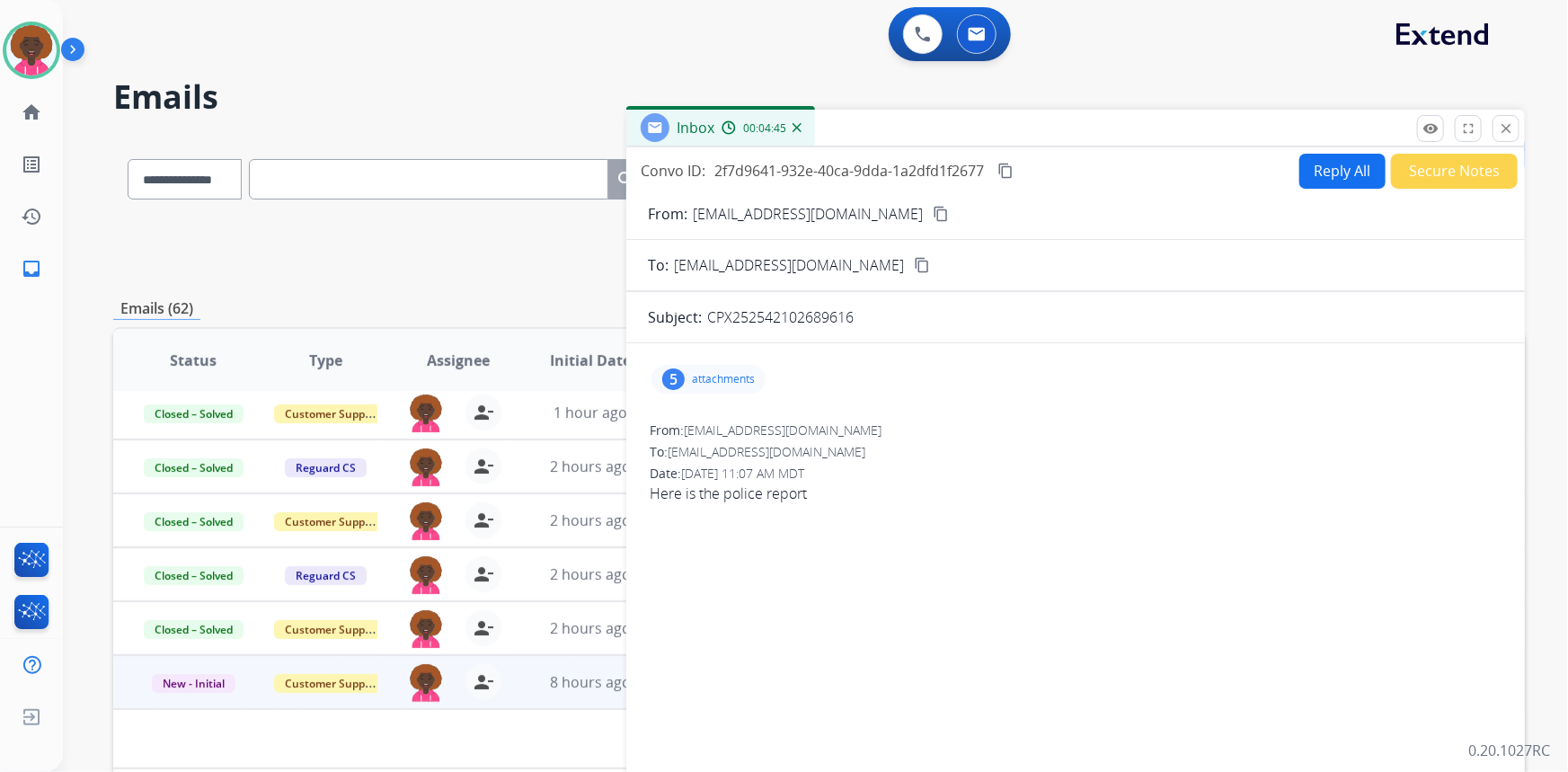
click at [715, 382] on p "attachments" at bounding box center [723, 378] width 63 height 14
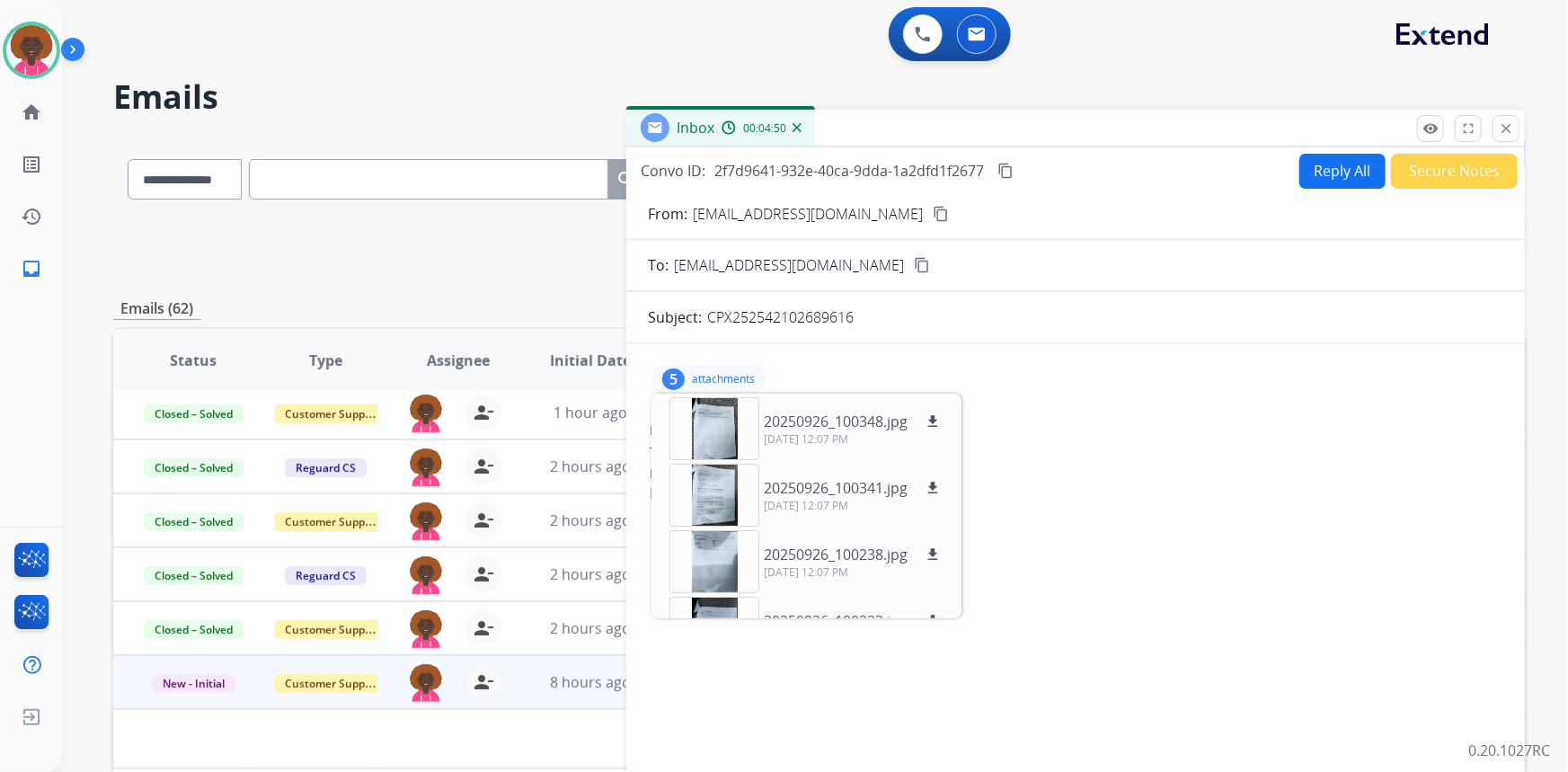
click at [933, 207] on mat-icon "content_copy" at bounding box center [940, 213] width 16 height 16
